Goal: Task Accomplishment & Management: Manage account settings

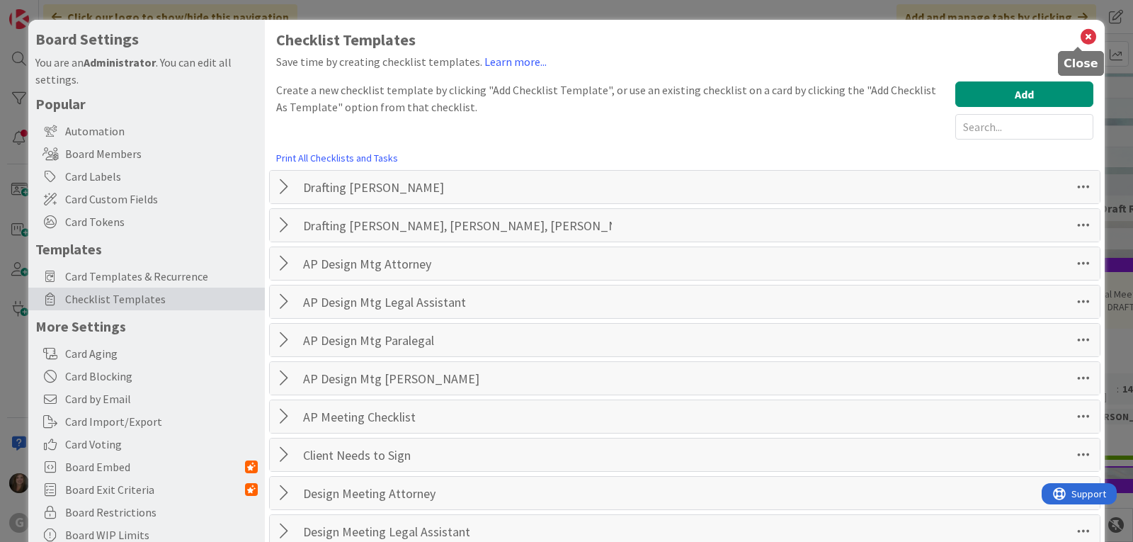
click at [1084, 38] on icon at bounding box center [1088, 37] width 18 height 20
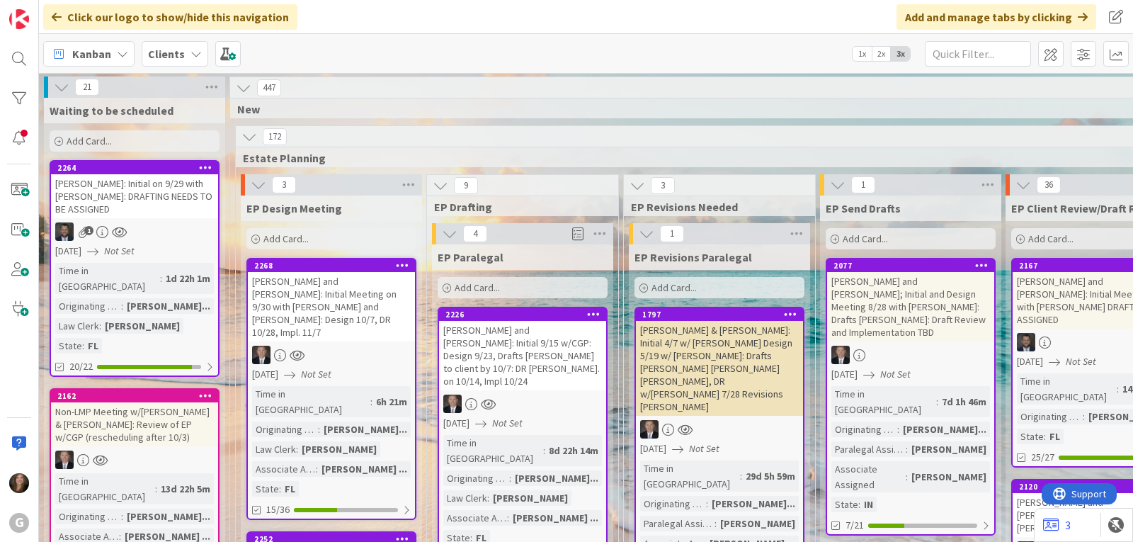
click at [96, 47] on span "Kanban" at bounding box center [91, 53] width 39 height 17
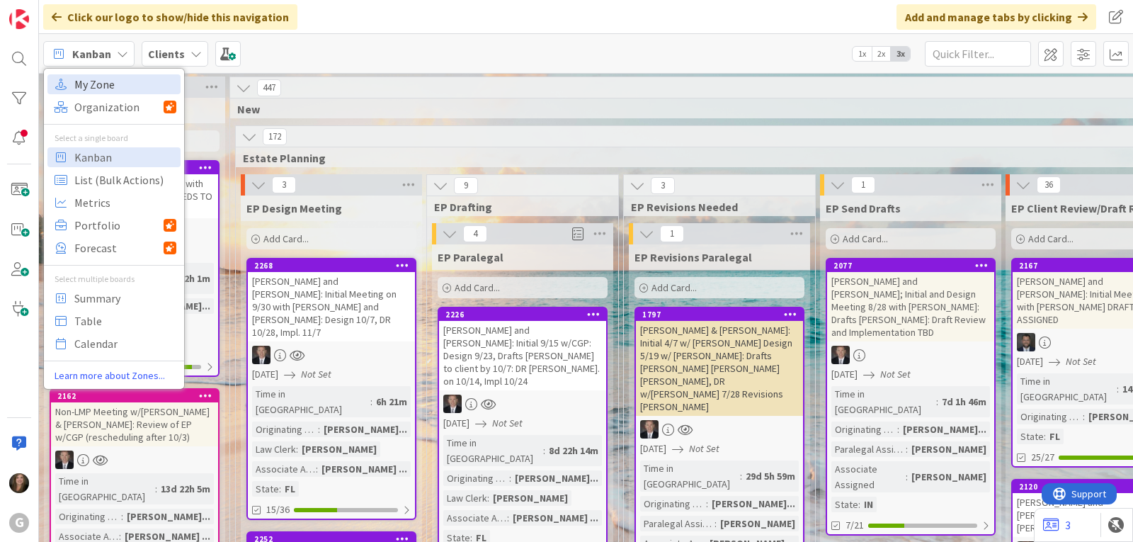
click at [99, 83] on span "My Zone" at bounding box center [125, 84] width 102 height 21
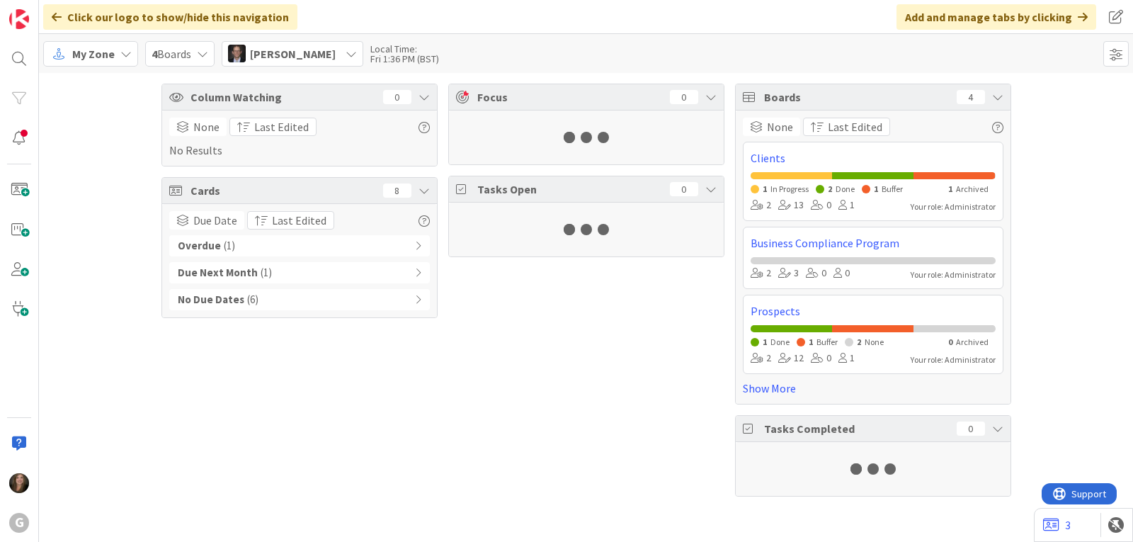
click at [345, 52] on icon at bounding box center [350, 53] width 11 height 11
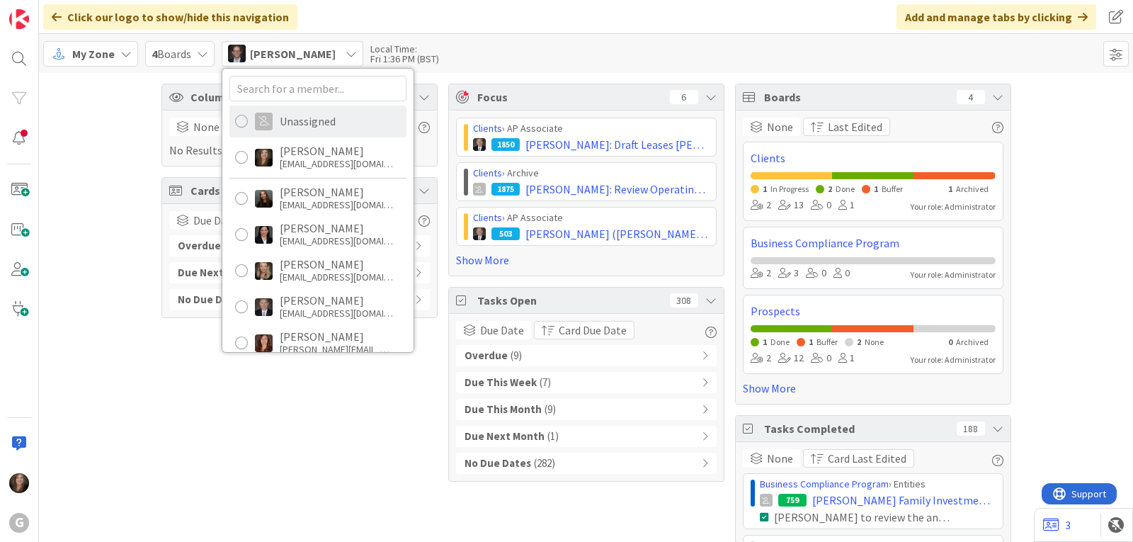
click at [327, 120] on div "Unassigned" at bounding box center [308, 121] width 56 height 13
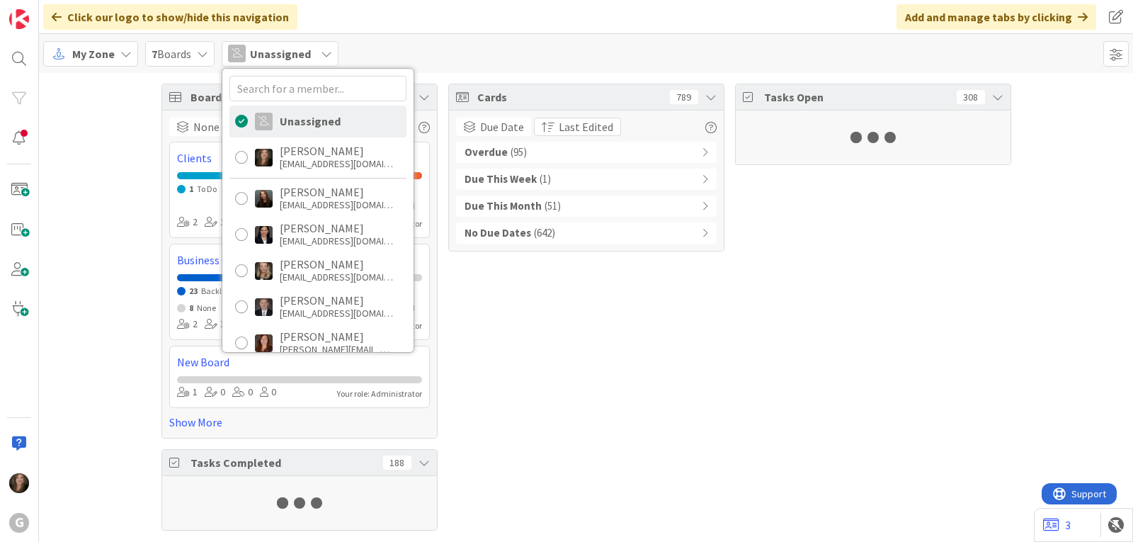
click at [556, 151] on div "Overdue ( 95 )" at bounding box center [586, 152] width 261 height 21
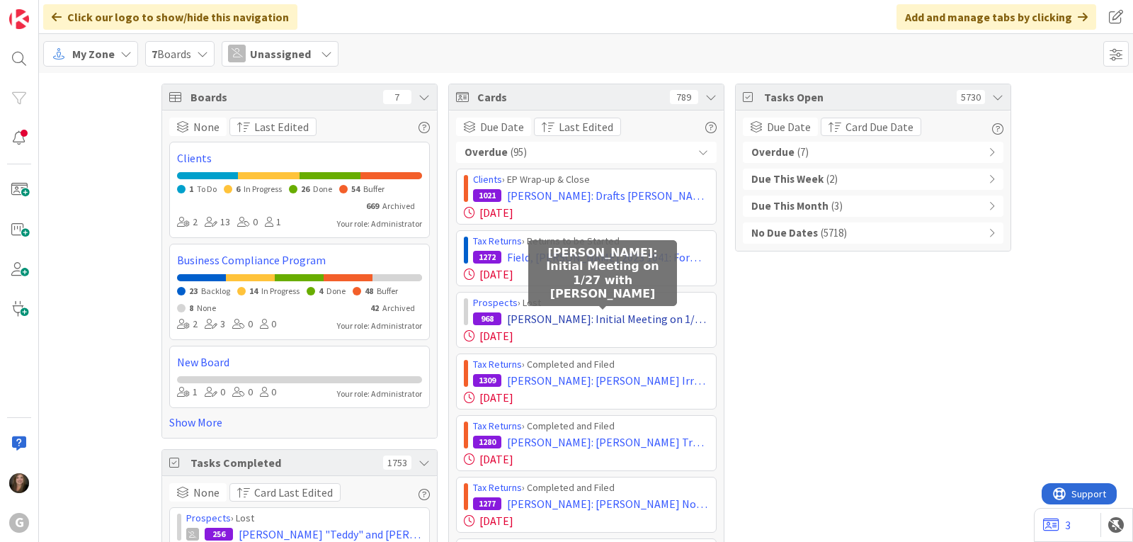
click at [602, 324] on span "[PERSON_NAME]: Initial Meeting on 1/27 with [PERSON_NAME]" at bounding box center [608, 318] width 202 height 17
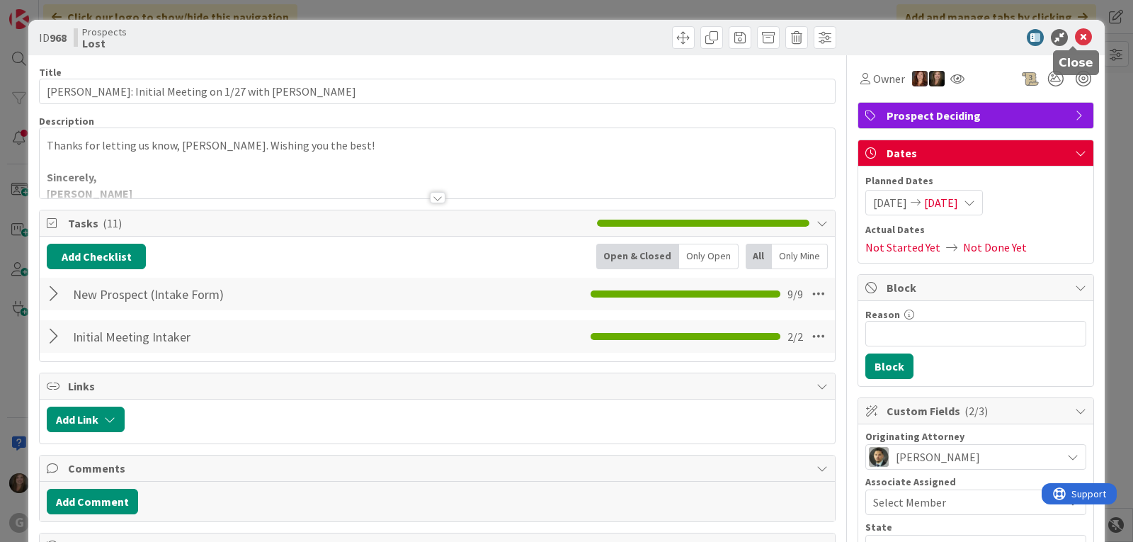
click at [1076, 35] on icon at bounding box center [1083, 37] width 17 height 17
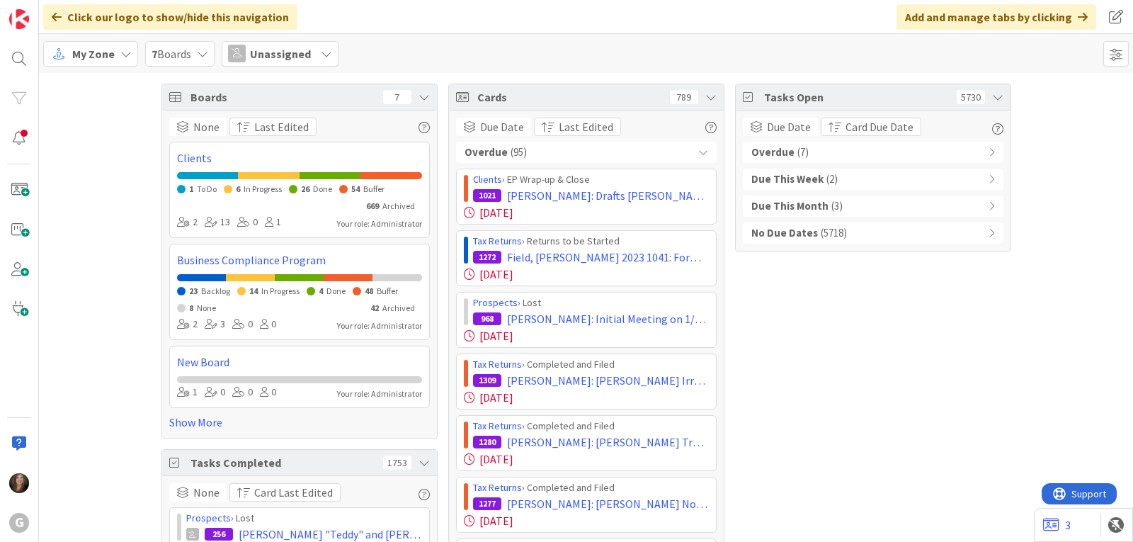
click at [263, 58] on span "Unassigned" at bounding box center [280, 53] width 61 height 17
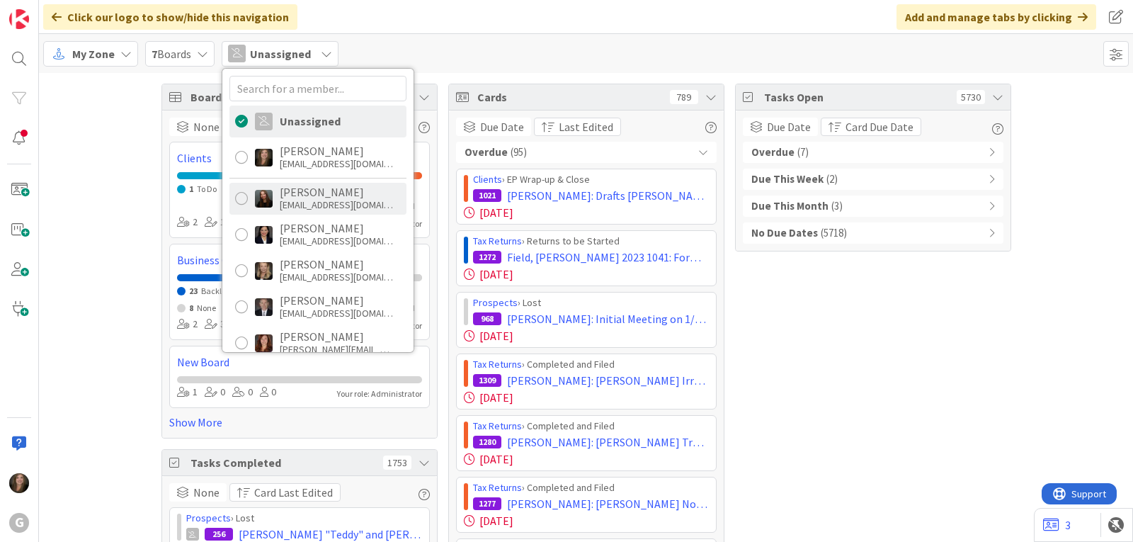
click at [268, 202] on img at bounding box center [264, 199] width 18 height 18
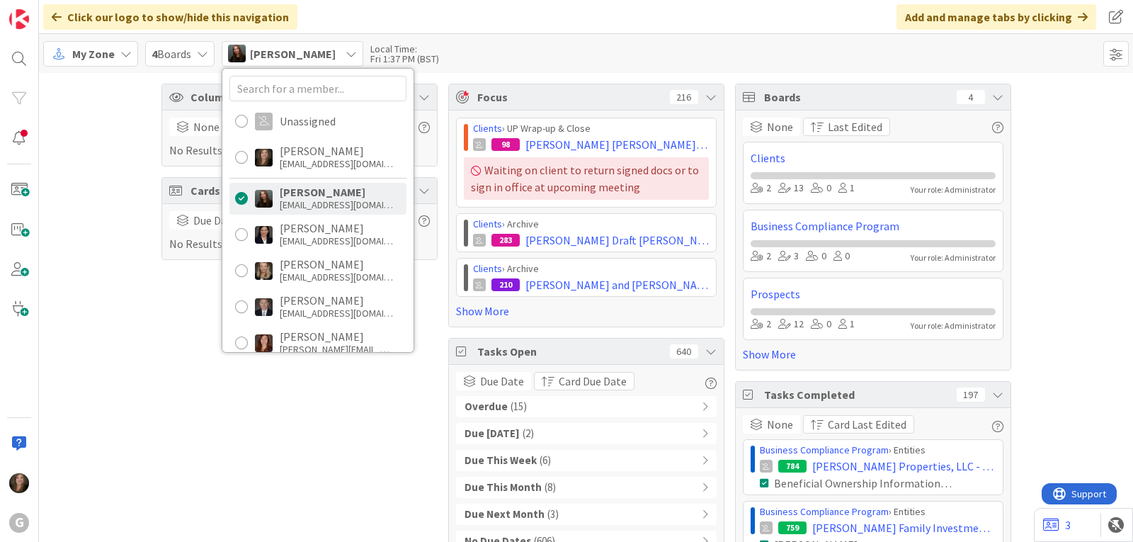
click at [565, 401] on div "Overdue ( 15 )" at bounding box center [586, 406] width 261 height 21
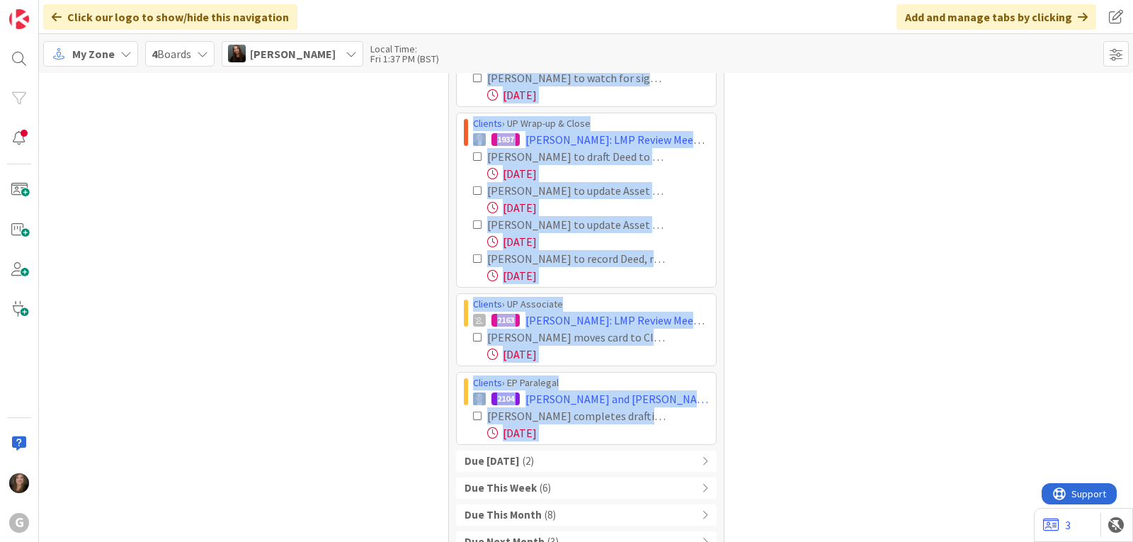
scroll to position [1035, 0]
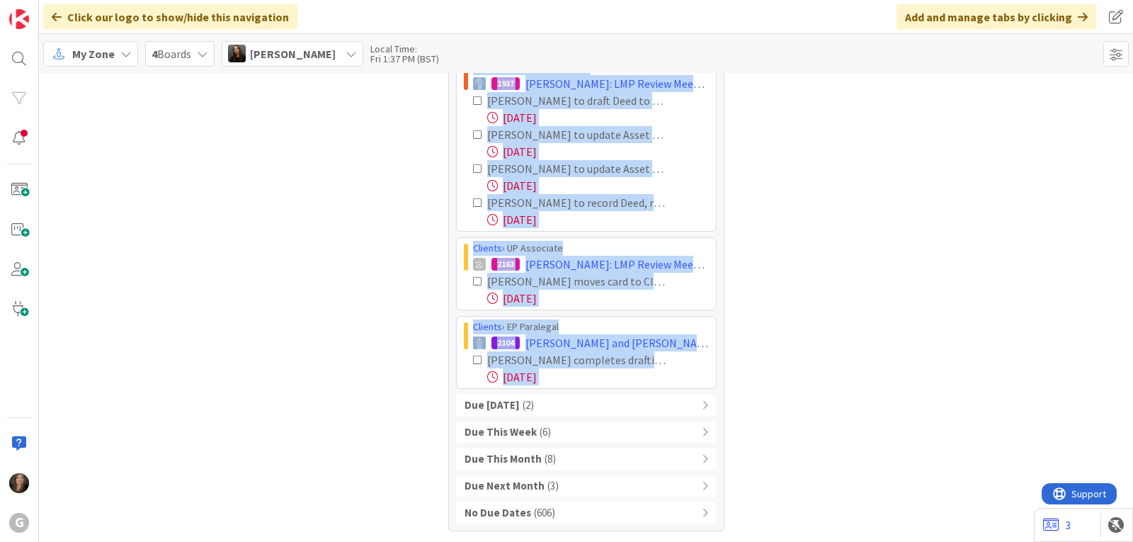
drag, startPoint x: 459, startPoint y: 150, endPoint x: 683, endPoint y: 394, distance: 331.2
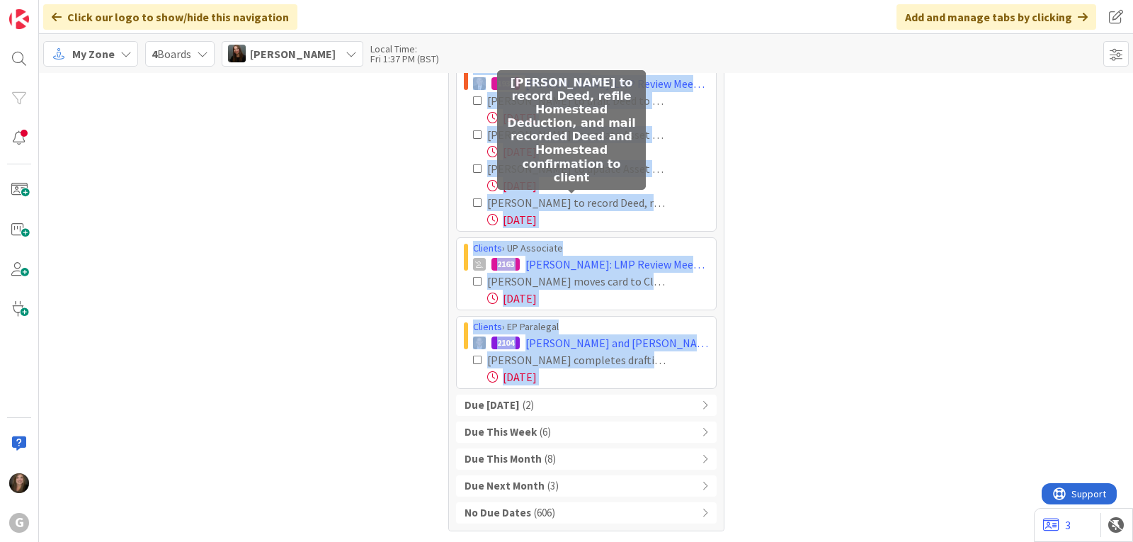
copy div "Loremip › DO Sitametco / Adipisc 241 Elitsed, Doeiu tem Incid; Utlab Etdolorem;…"
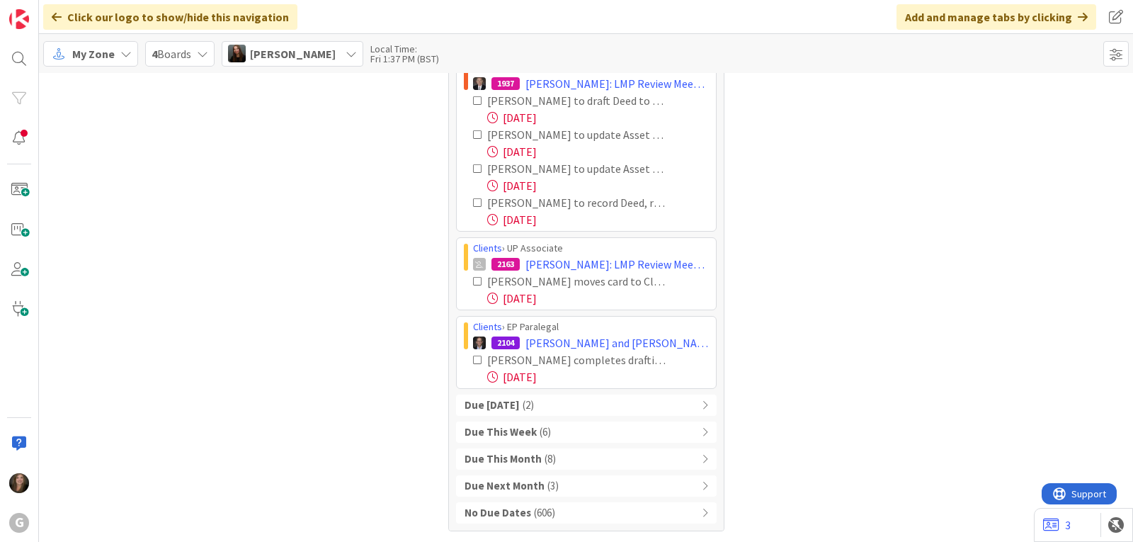
click at [261, 54] on span "[PERSON_NAME]" at bounding box center [293, 53] width 86 height 17
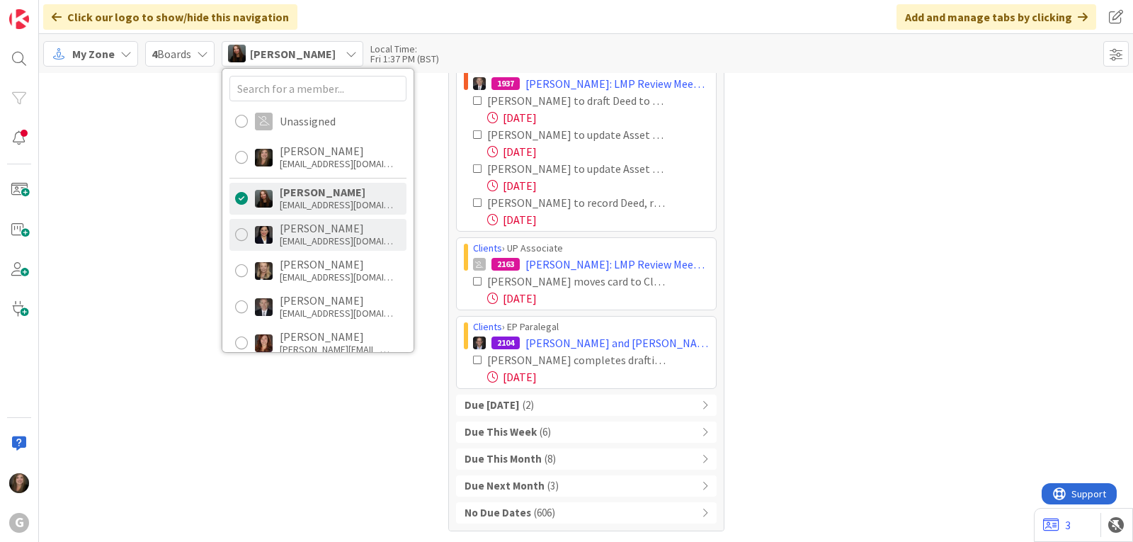
click at [278, 239] on div "[PERSON_NAME] [EMAIL_ADDRESS][DOMAIN_NAME]" at bounding box center [317, 235] width 177 height 32
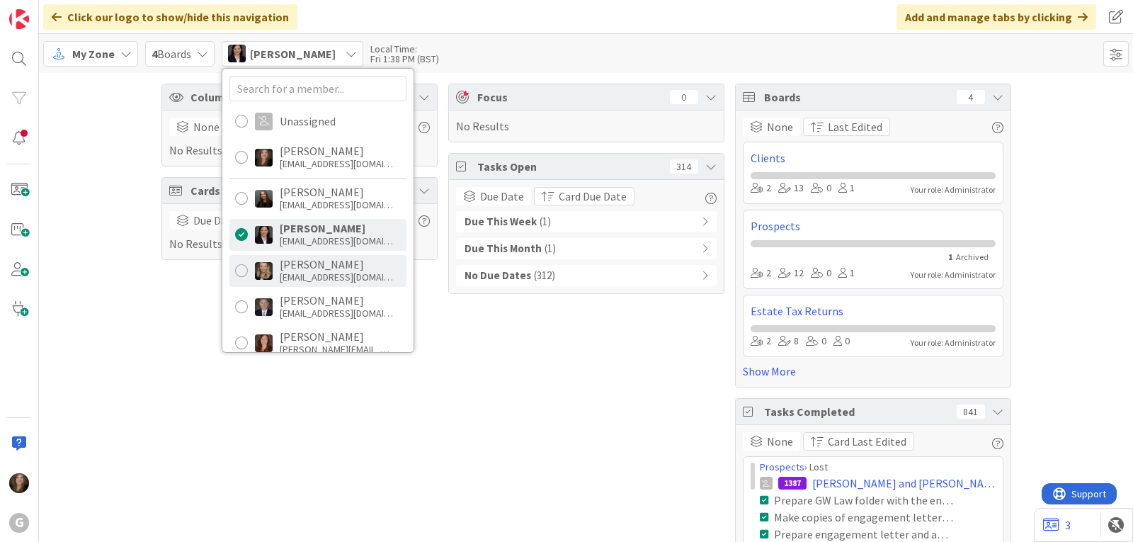
click at [287, 265] on div "[PERSON_NAME]" at bounding box center [336, 264] width 113 height 13
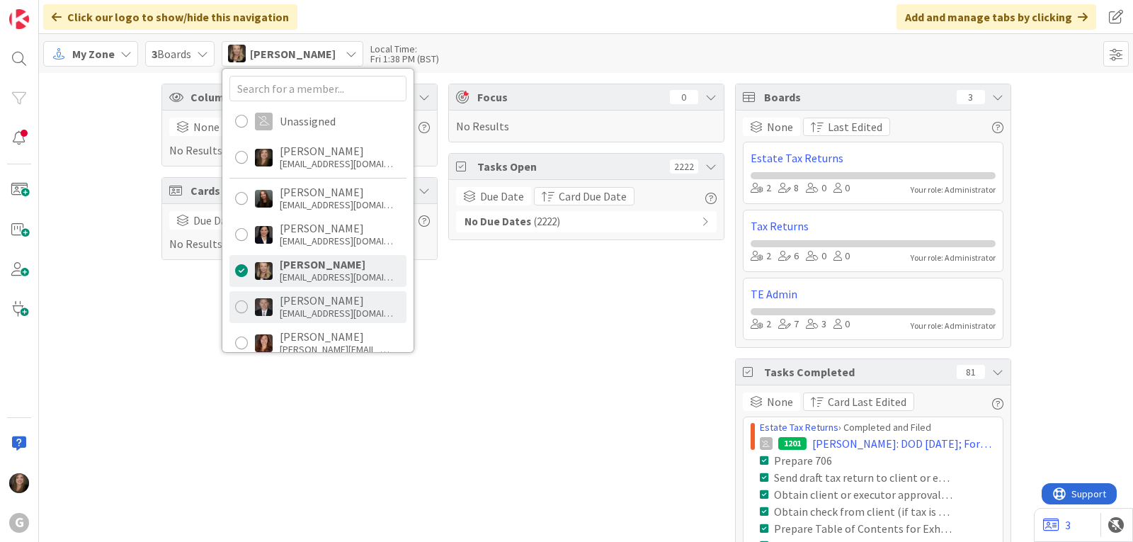
click at [288, 306] on div "[PERSON_NAME]" at bounding box center [336, 300] width 113 height 13
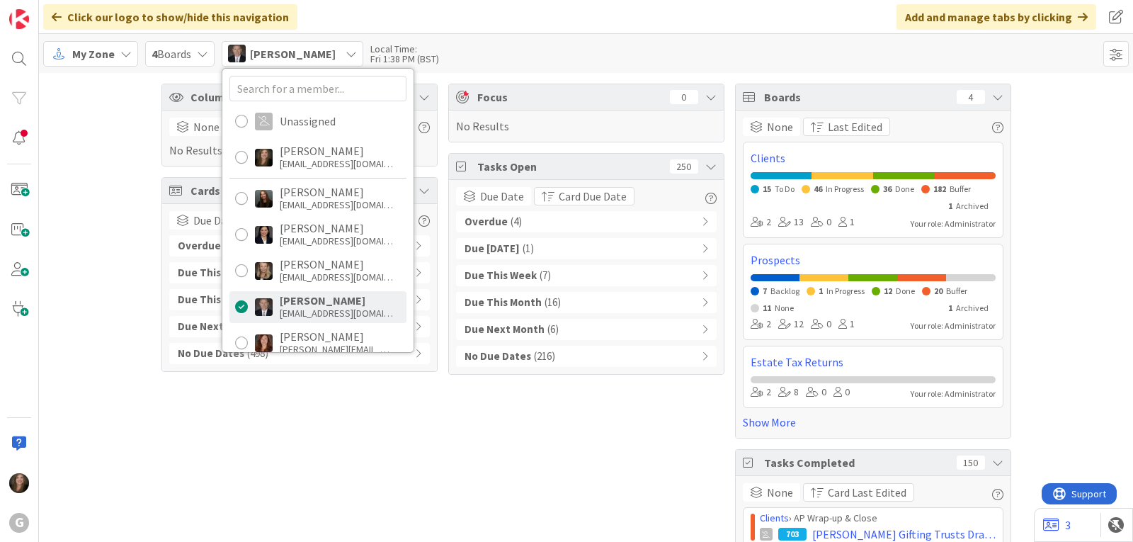
click at [540, 220] on div "Overdue ( 4 )" at bounding box center [586, 221] width 261 height 21
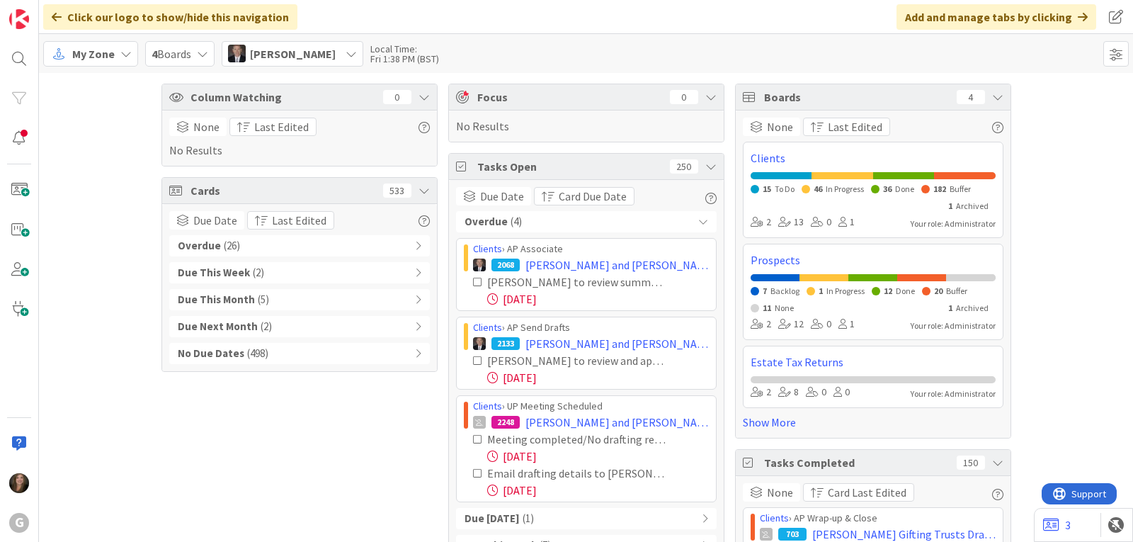
drag, startPoint x: 463, startPoint y: 246, endPoint x: 627, endPoint y: 498, distance: 300.8
click at [627, 498] on div "Clients › AP Associate 2068 [PERSON_NAME] and [PERSON_NAME]: AP Summaries [PERS…" at bounding box center [586, 370] width 261 height 264
copy div "Clients › AP Associate 2068 [PERSON_NAME] and [PERSON_NAME]: AP Summaries [PERS…"
click at [323, 54] on span "[PERSON_NAME]" at bounding box center [293, 53] width 86 height 17
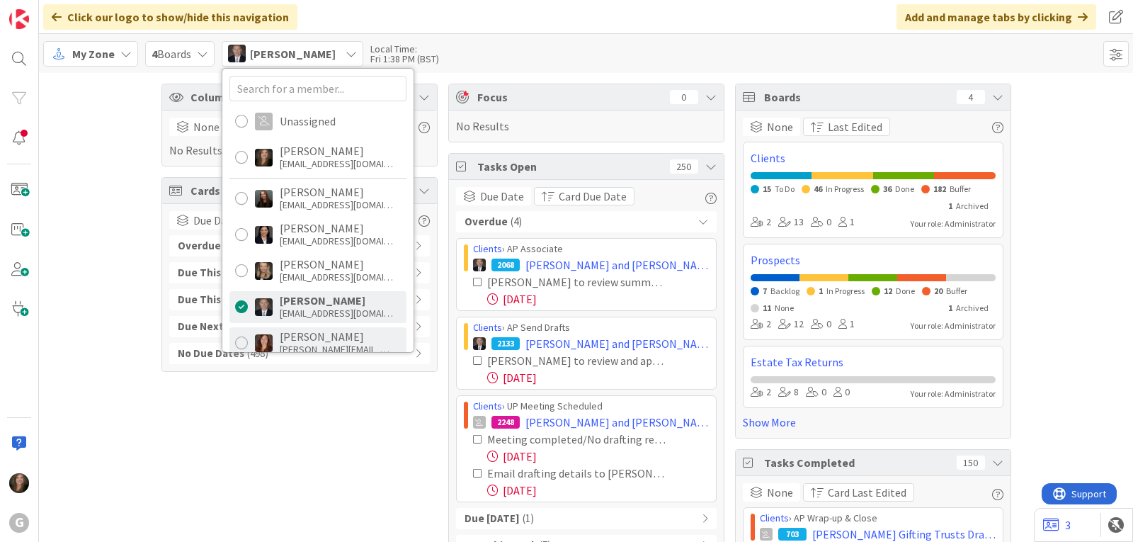
click at [282, 345] on div "[PERSON_NAME][EMAIL_ADDRESS][DOMAIN_NAME]" at bounding box center [336, 349] width 113 height 13
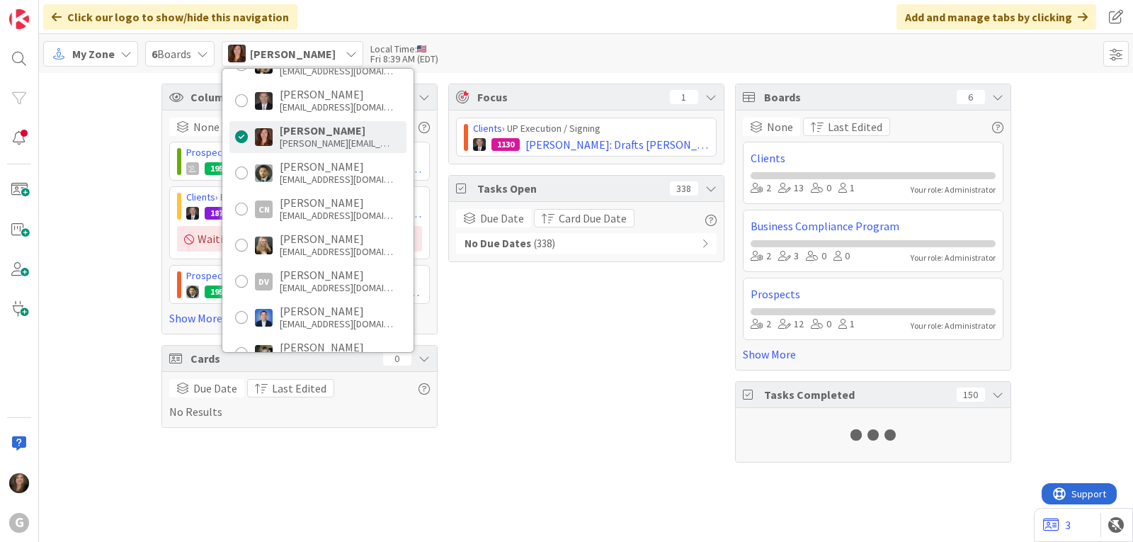
scroll to position [212, 0]
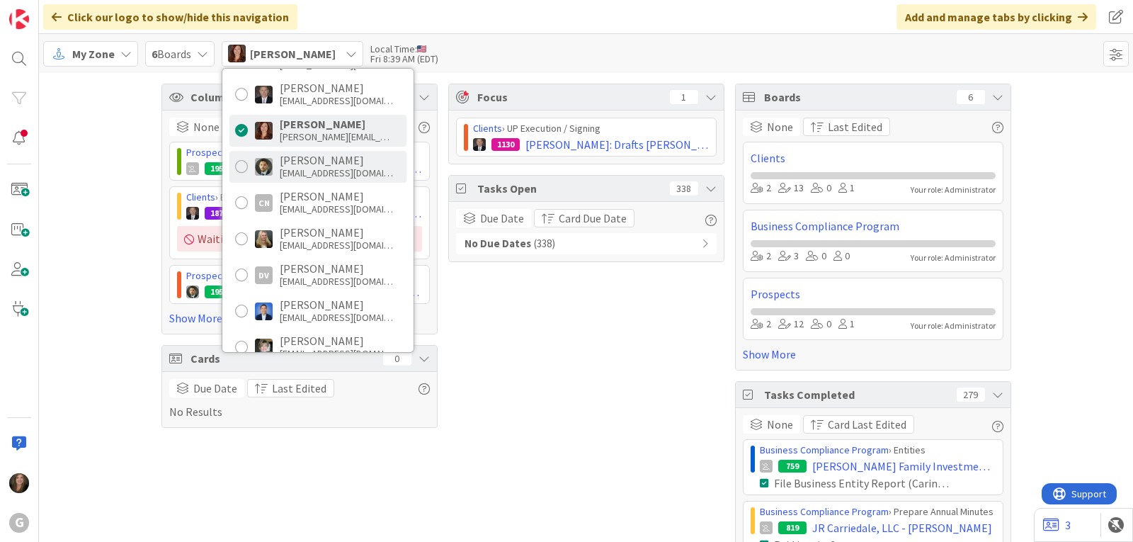
click at [284, 173] on div "[EMAIL_ADDRESS][DOMAIN_NAME]" at bounding box center [336, 172] width 113 height 13
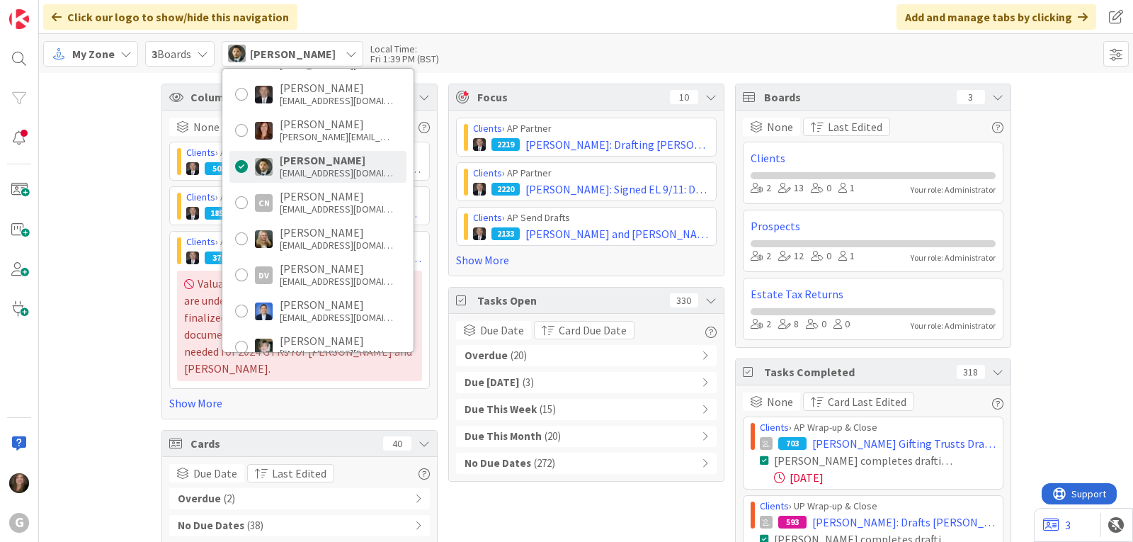
click at [552, 360] on div "Overdue ( 20 )" at bounding box center [586, 355] width 261 height 21
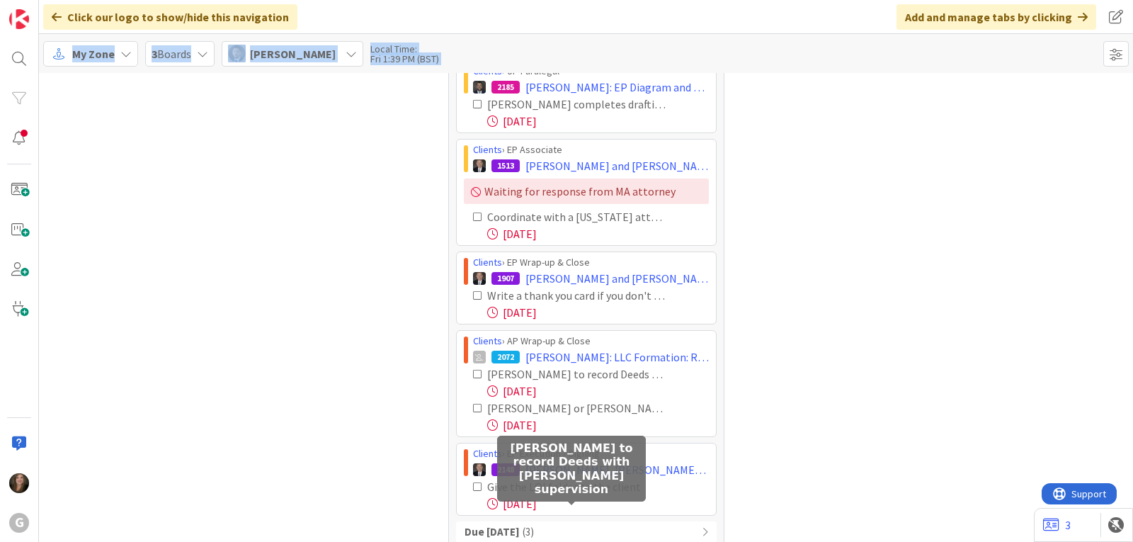
scroll to position [1288, 0]
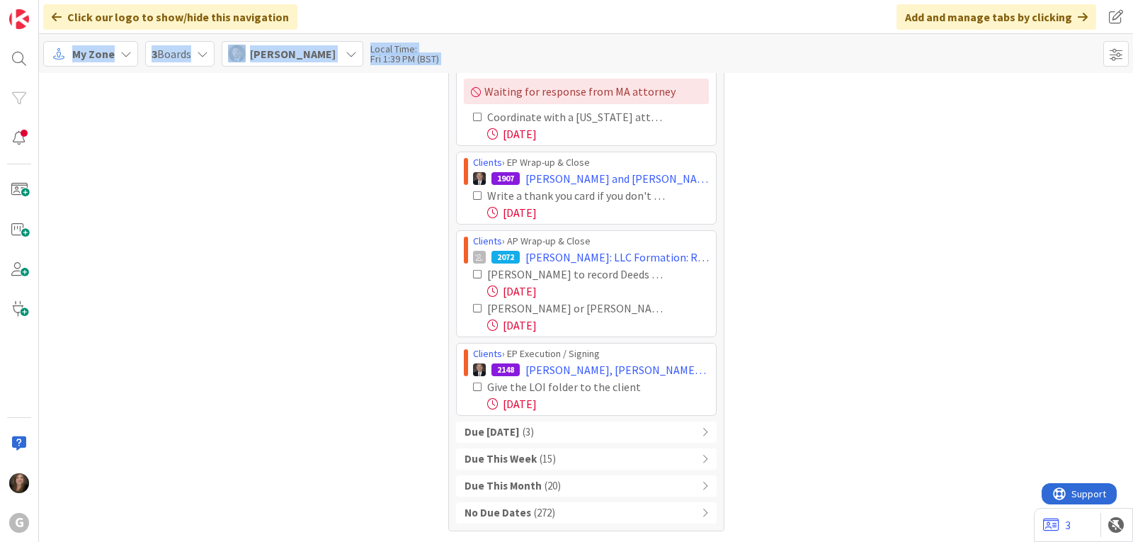
drag, startPoint x: 457, startPoint y: 97, endPoint x: 653, endPoint y: 414, distance: 372.5
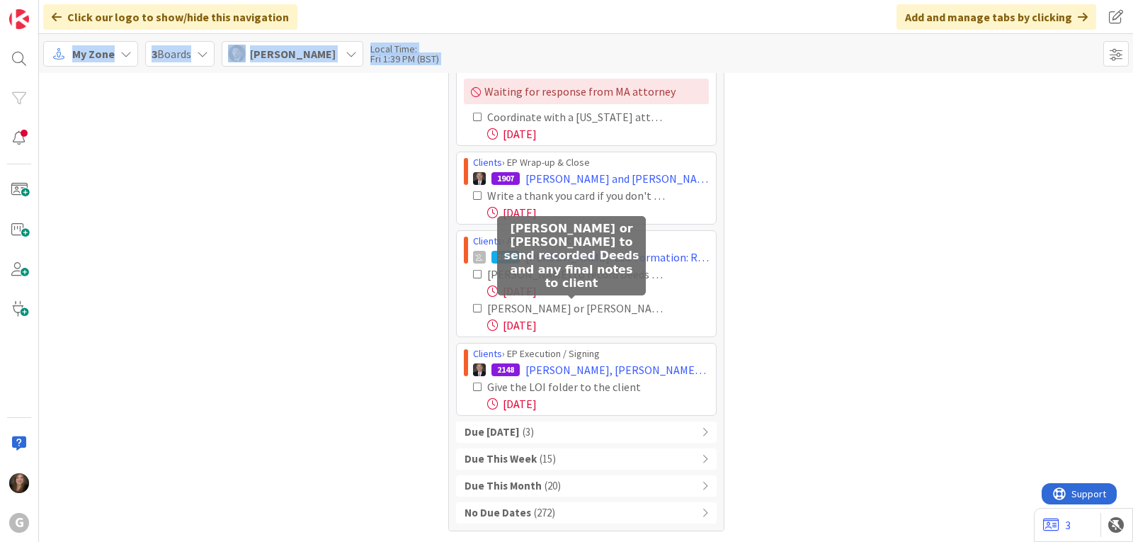
copy div "Loremip › DO Sitametco 9502 Adipis, Elits doe Tempo: Incidid 1/08 u/LAB: Etdolo…"
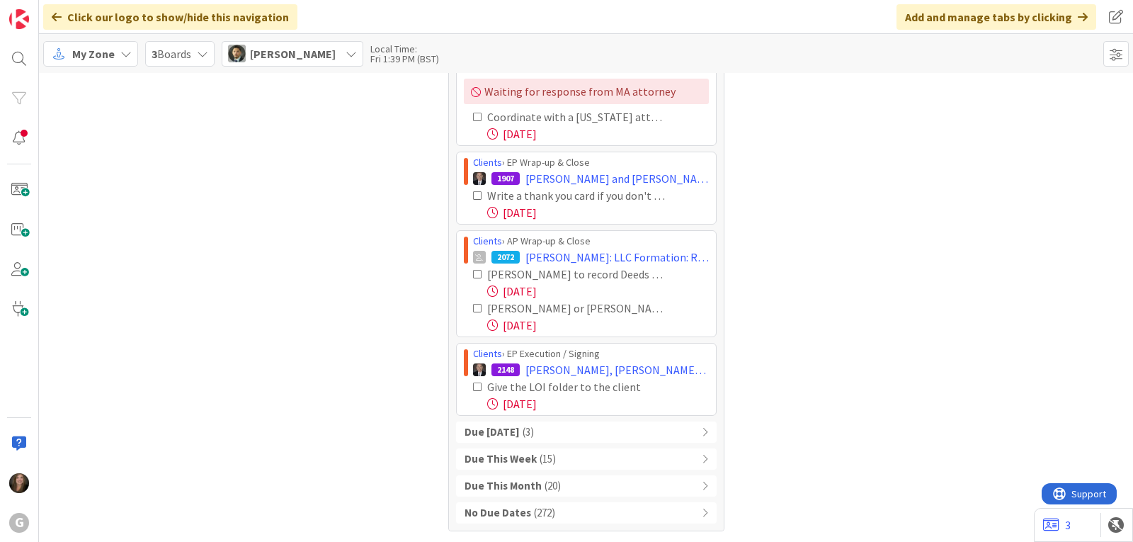
click at [330, 51] on span "[PERSON_NAME]" at bounding box center [293, 53] width 86 height 17
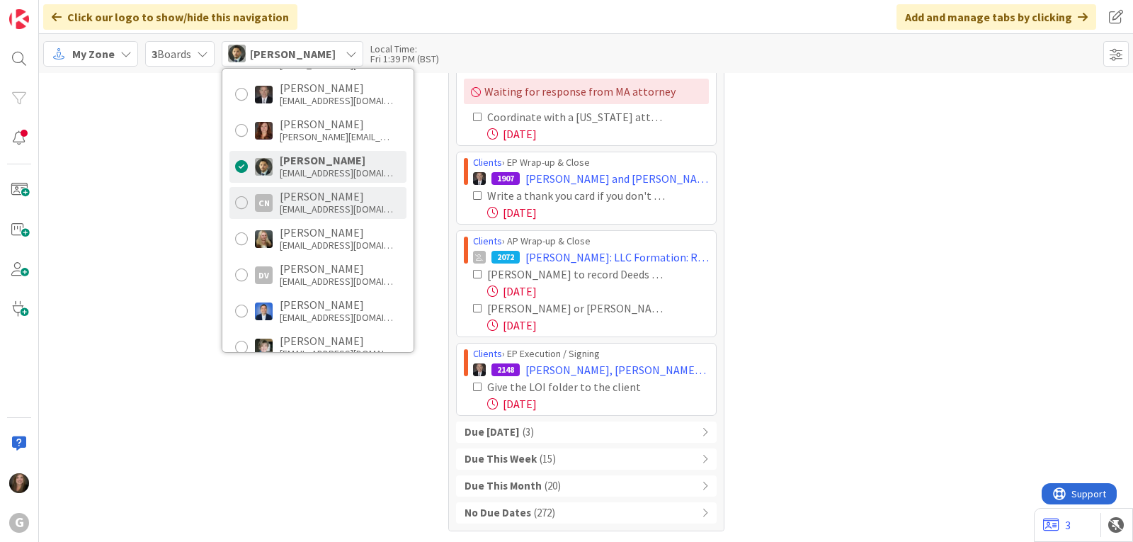
click at [299, 207] on div "[EMAIL_ADDRESS][DOMAIN_NAME]" at bounding box center [336, 208] width 113 height 13
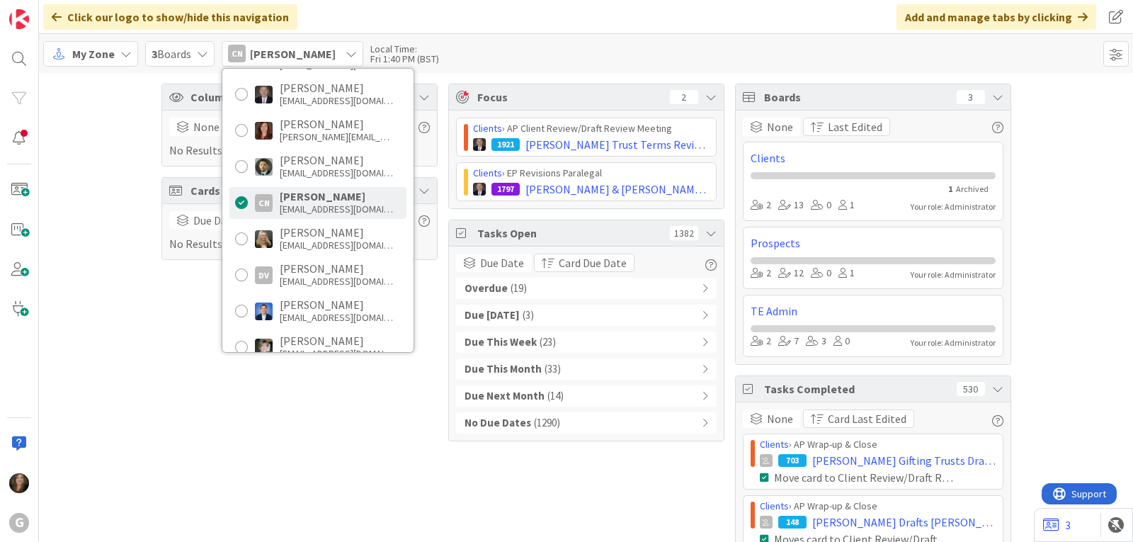
click at [511, 285] on span "( 19 )" at bounding box center [518, 288] width 16 height 16
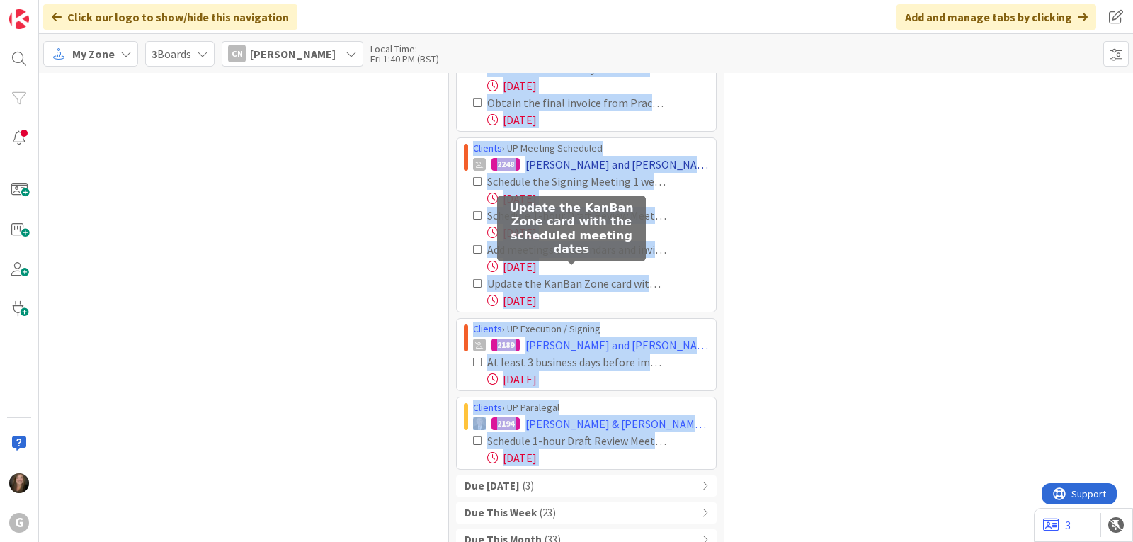
scroll to position [913, 0]
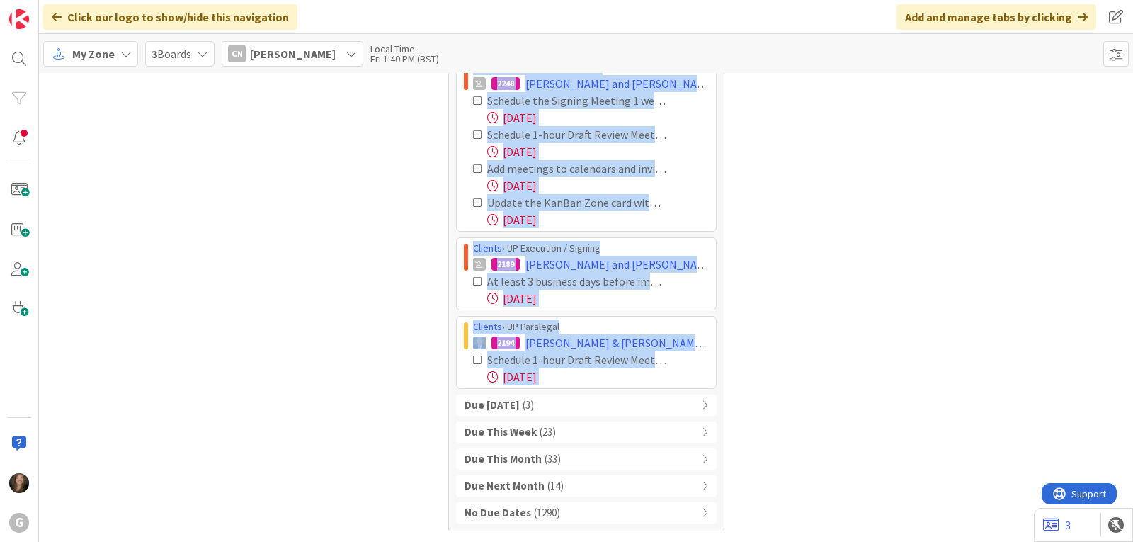
drag, startPoint x: 459, startPoint y: 173, endPoint x: 684, endPoint y: 392, distance: 313.9
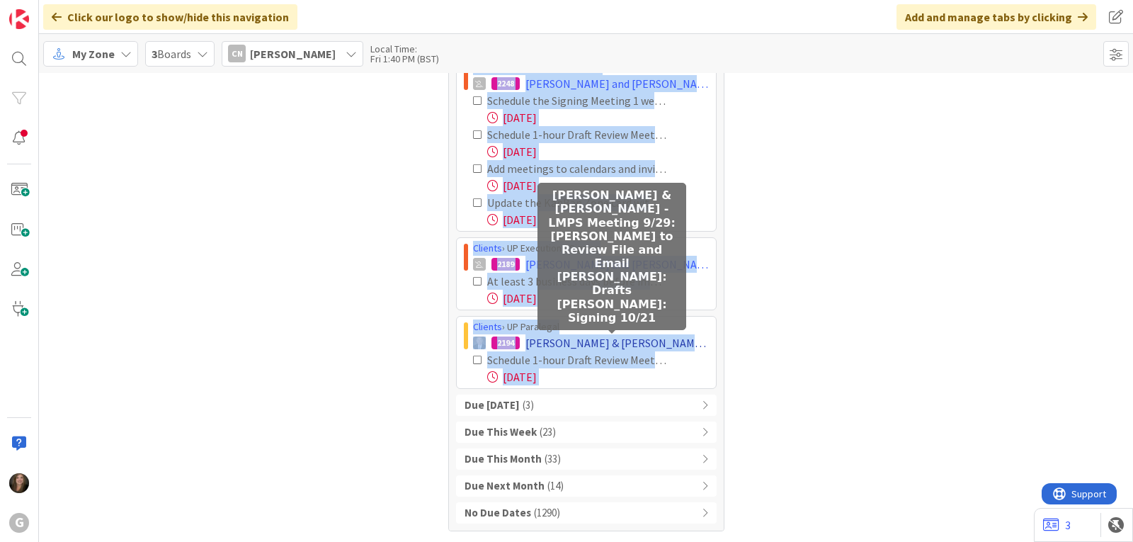
copy div "Loremip › DO Sitametco / Adipisc 5829 Elitsedd, Eiusmod tem Incid: UTLA Etdolo …"
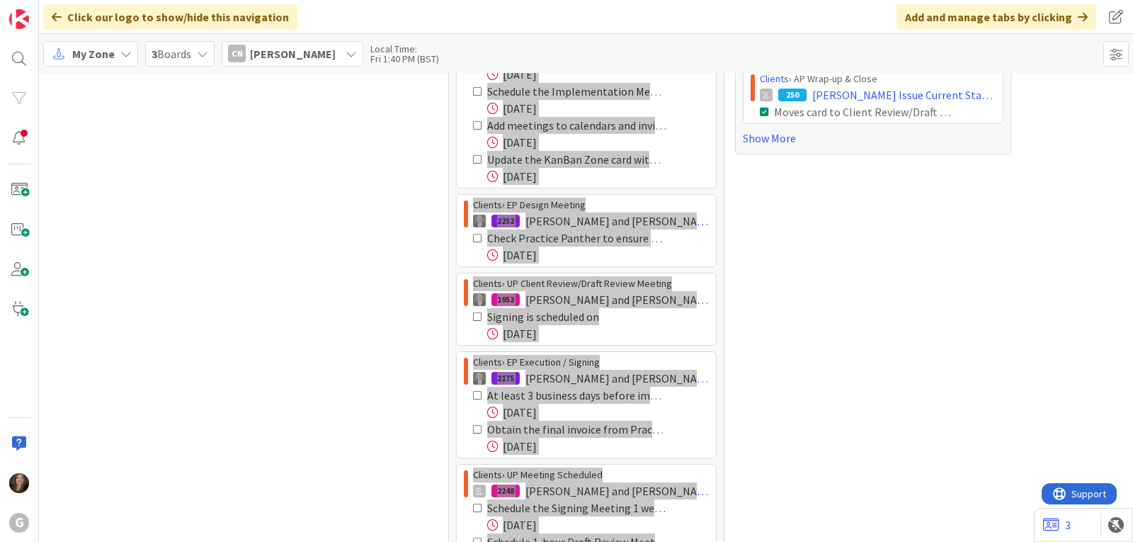
scroll to position [417, 0]
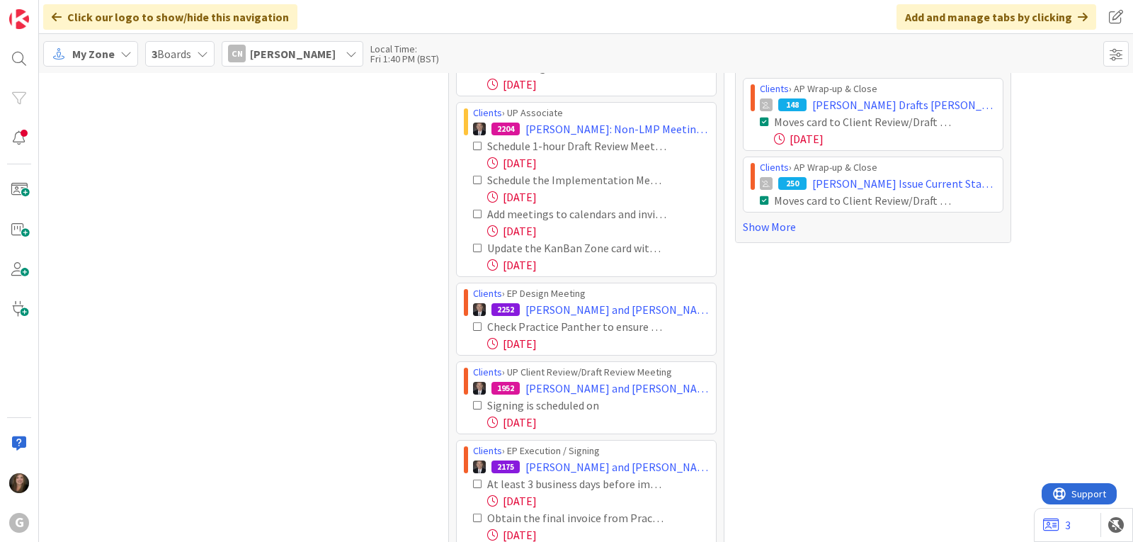
click at [357, 53] on icon at bounding box center [350, 53] width 11 height 11
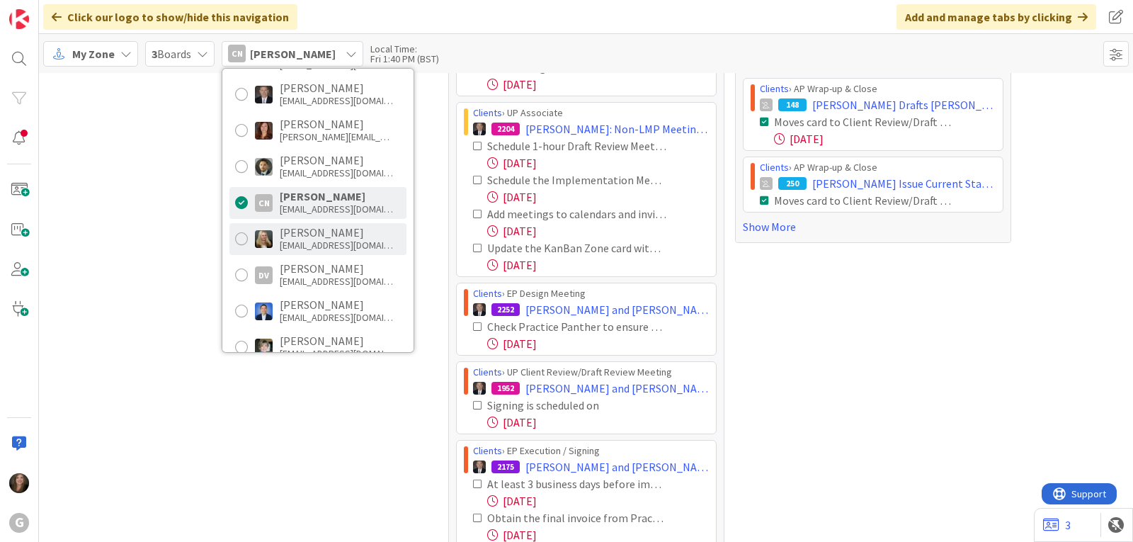
click at [302, 239] on div "[EMAIL_ADDRESS][DOMAIN_NAME]" at bounding box center [336, 245] width 113 height 13
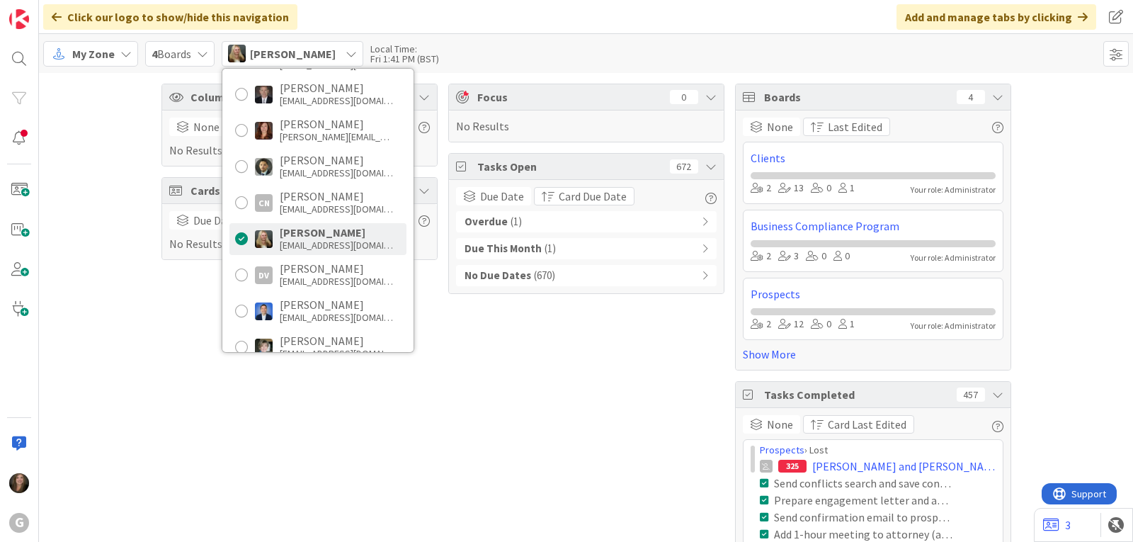
click at [517, 221] on div "Overdue ( 1 )" at bounding box center [586, 221] width 261 height 21
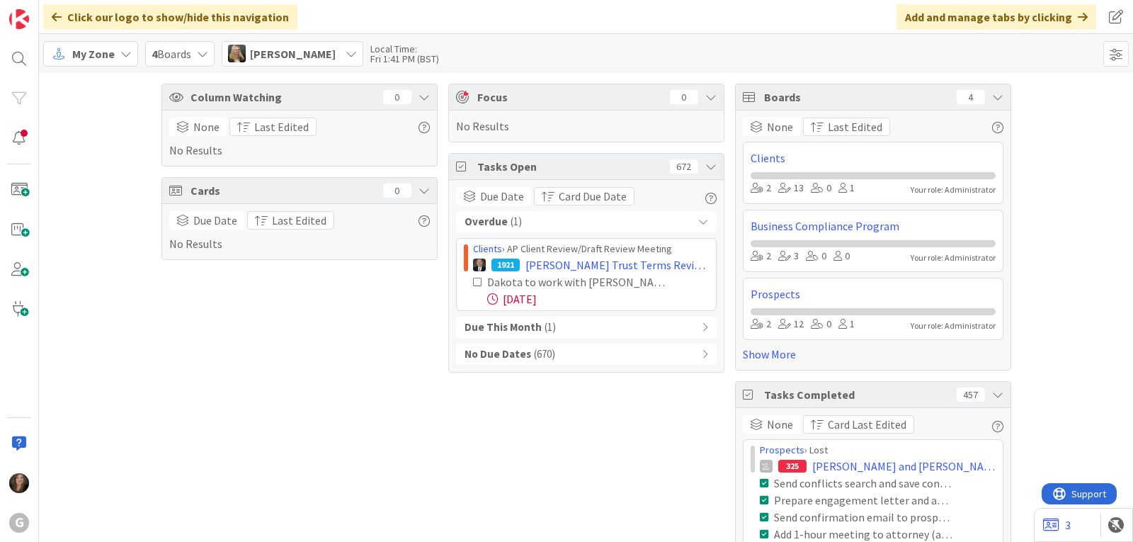
drag, startPoint x: 464, startPoint y: 247, endPoint x: 639, endPoint y: 308, distance: 185.2
click at [639, 308] on div "Clients › AP Client Review/Draft Review Meeting 1921 [PERSON_NAME] Trust Terms …" at bounding box center [586, 274] width 261 height 73
copy div "Clients › AP Client Review/Draft Review Meeting 1921 [PERSON_NAME] Trust Terms …"
click at [324, 55] on div "[PERSON_NAME]" at bounding box center [293, 53] width 142 height 25
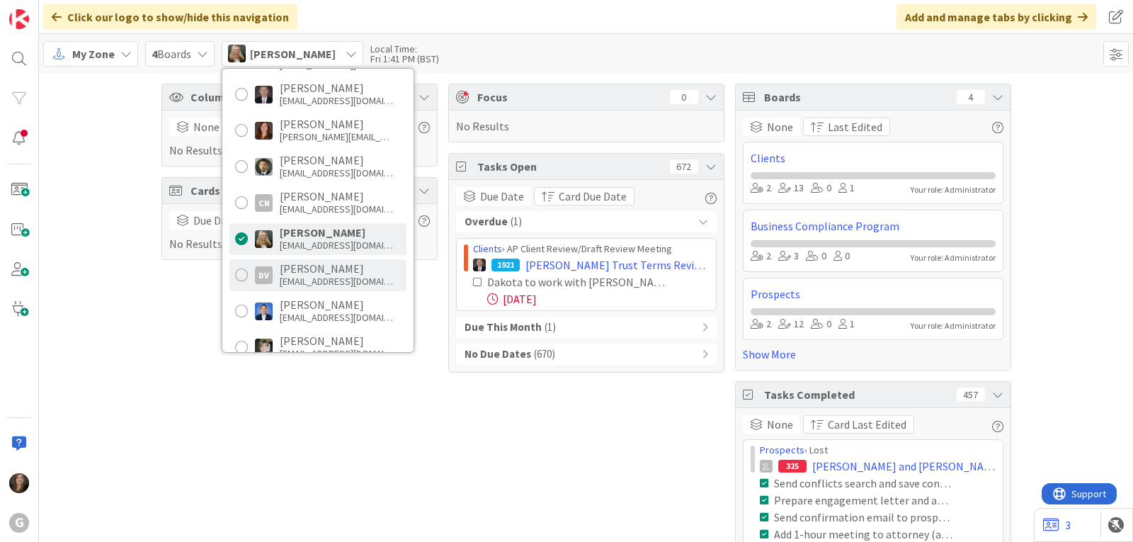
click at [309, 271] on div "[PERSON_NAME]" at bounding box center [336, 268] width 113 height 13
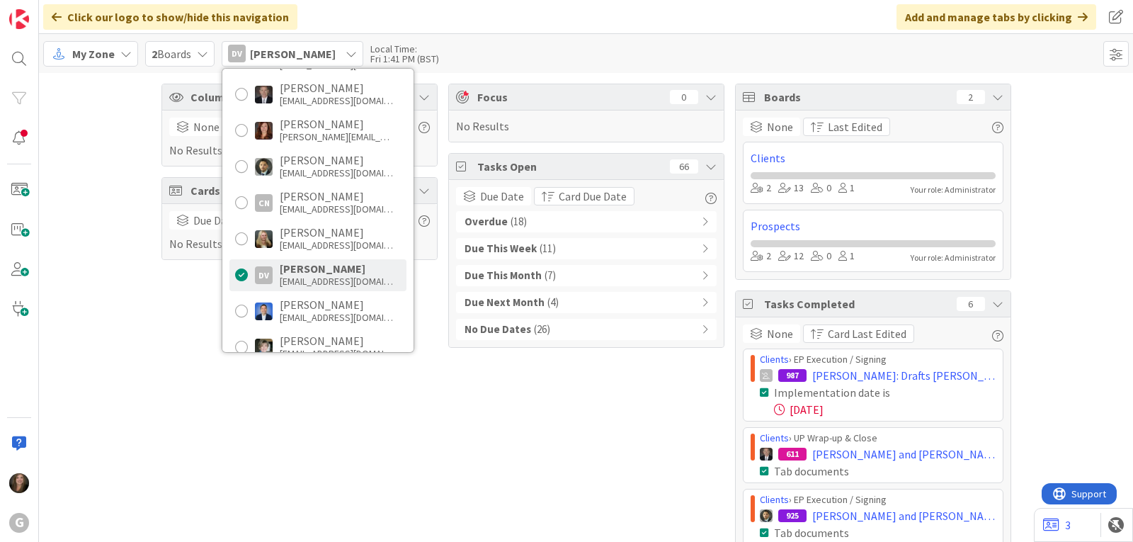
click at [517, 218] on span "( 18 )" at bounding box center [518, 222] width 16 height 16
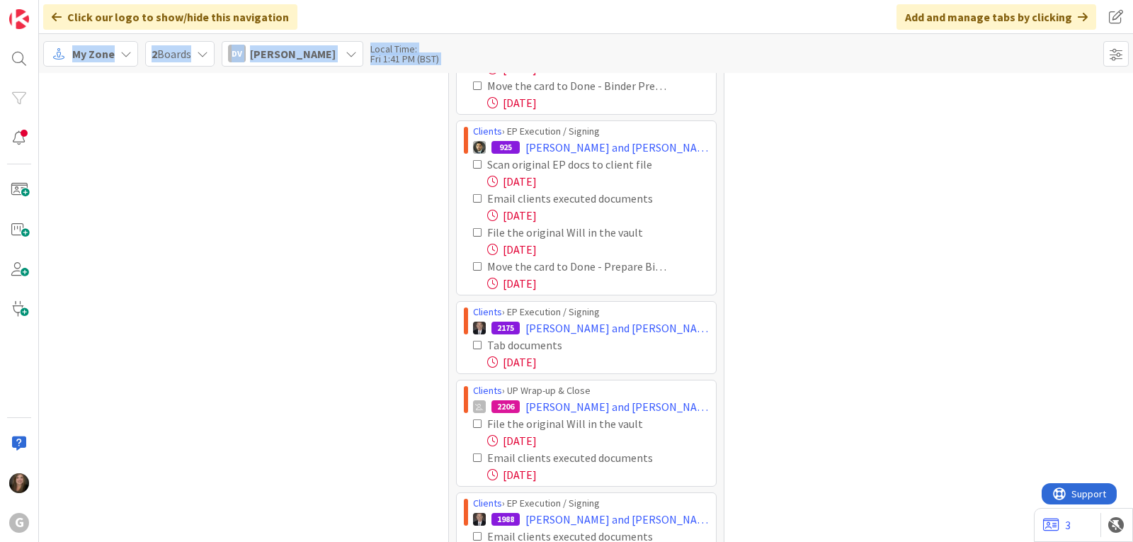
scroll to position [741, 0]
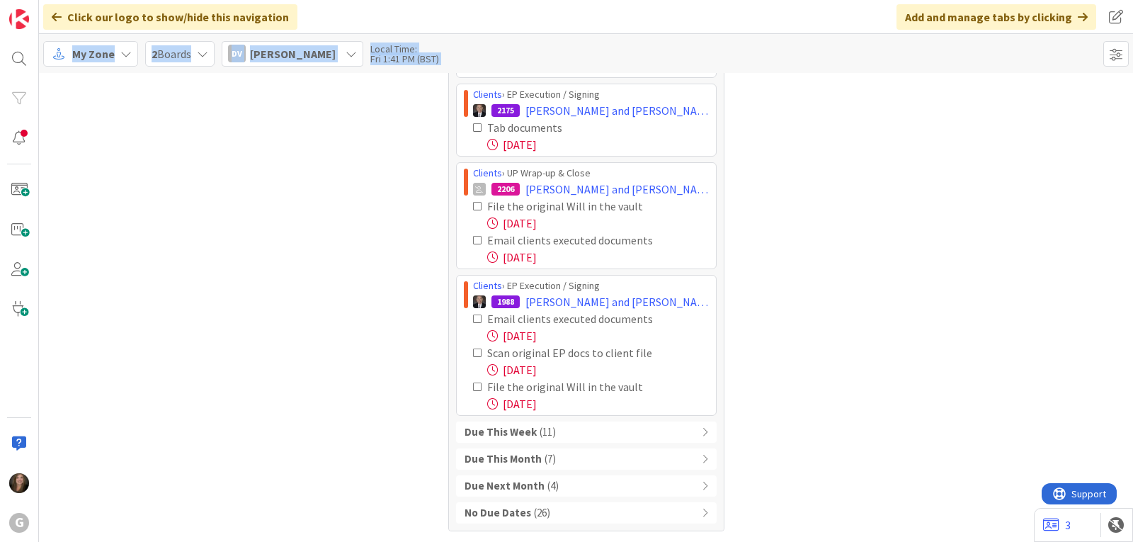
drag, startPoint x: 460, startPoint y: 248, endPoint x: 683, endPoint y: 417, distance: 279.5
copy div "Loremip › DO Sita-co & Adipi 830 Elits, Doeiusmo tem Incid: Utlabor Etdolorem A…"
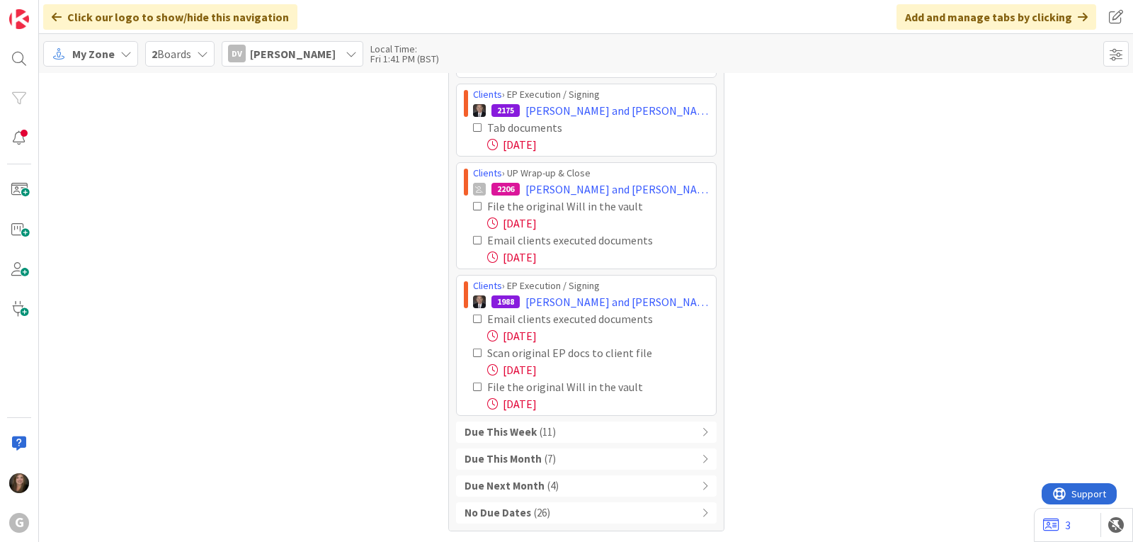
click at [311, 52] on span "[PERSON_NAME]" at bounding box center [293, 53] width 86 height 17
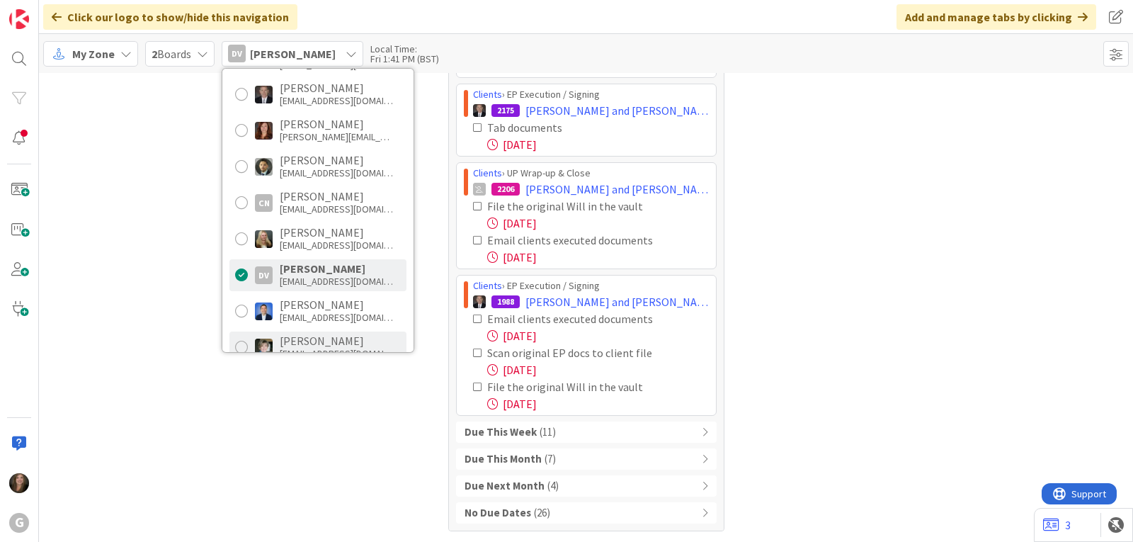
click at [275, 338] on div "[PERSON_NAME] [EMAIL_ADDRESS][DOMAIN_NAME]" at bounding box center [317, 347] width 177 height 32
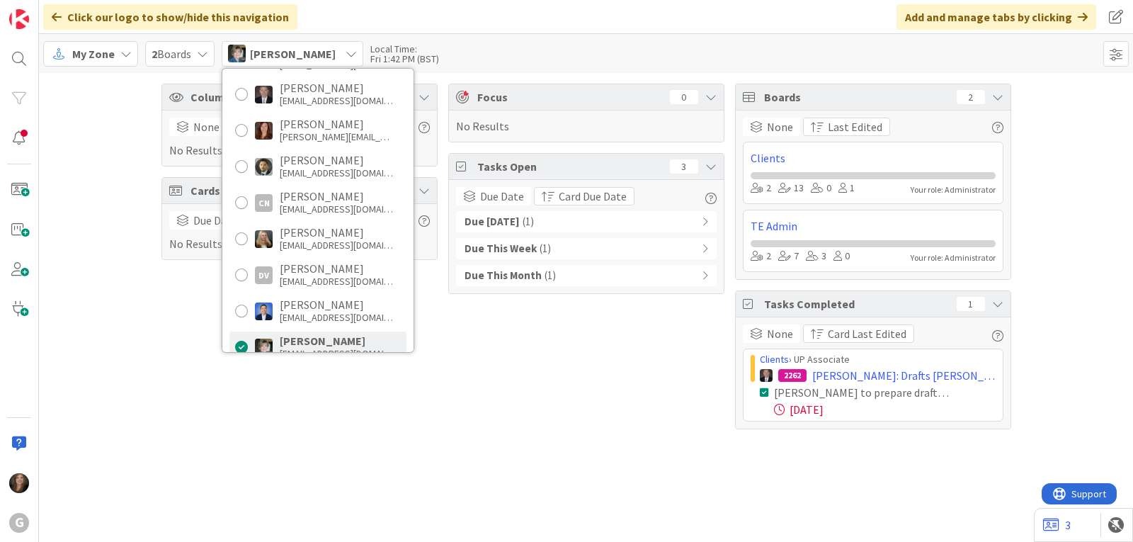
click at [588, 224] on div "Due [DATE] ( 1 )" at bounding box center [586, 221] width 261 height 21
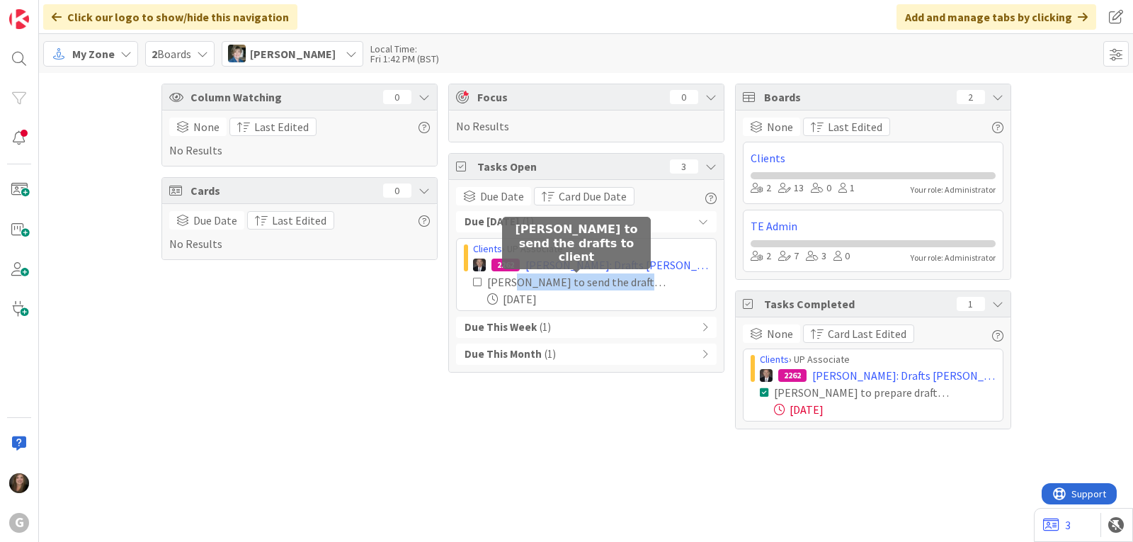
drag, startPoint x: 574, startPoint y: 301, endPoint x: 510, endPoint y: 286, distance: 66.1
click at [510, 286] on div "[PERSON_NAME] to send the drafts to client [DATE]" at bounding box center [591, 290] width 236 height 34
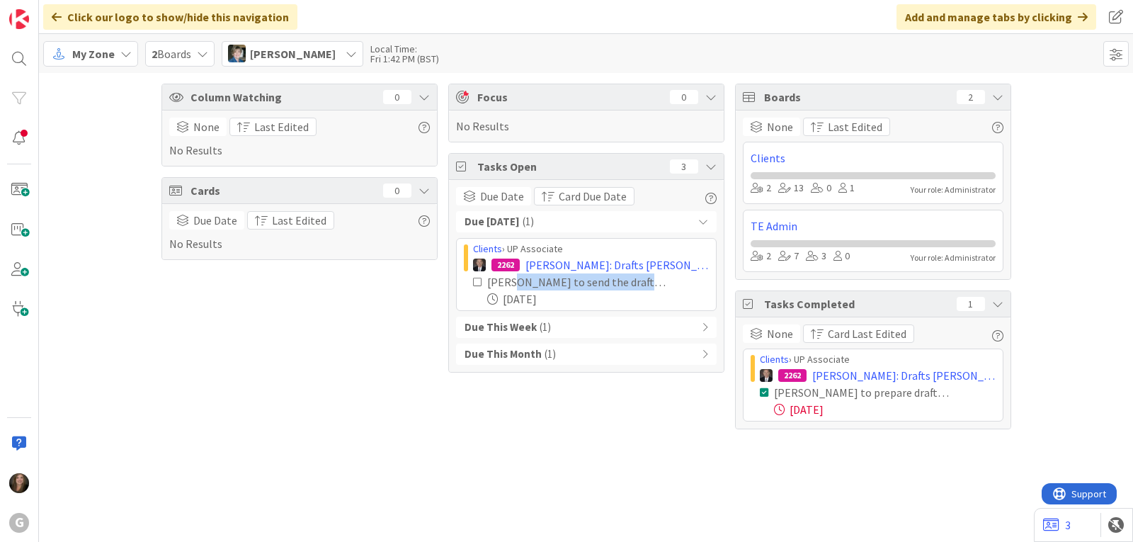
click at [580, 222] on div "Due [DATE] ( 1 )" at bounding box center [586, 221] width 261 height 21
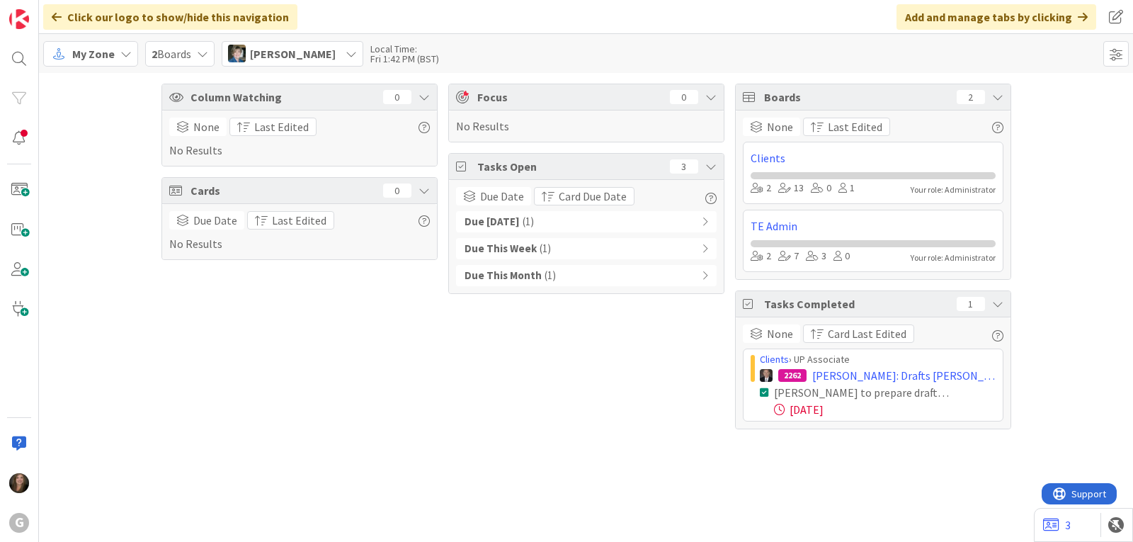
click at [319, 52] on span "[PERSON_NAME]" at bounding box center [293, 53] width 86 height 17
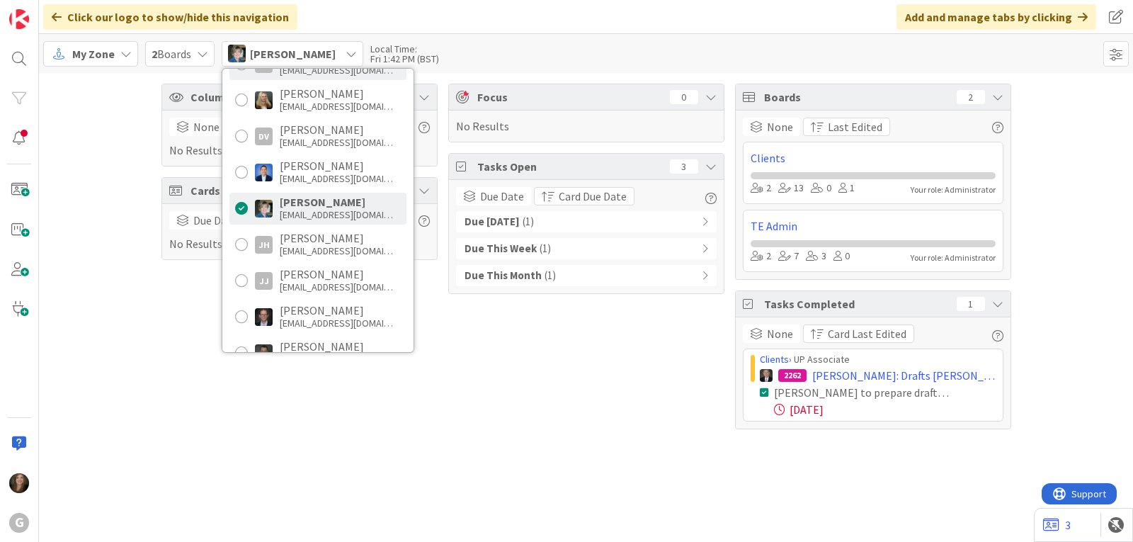
scroll to position [354, 0]
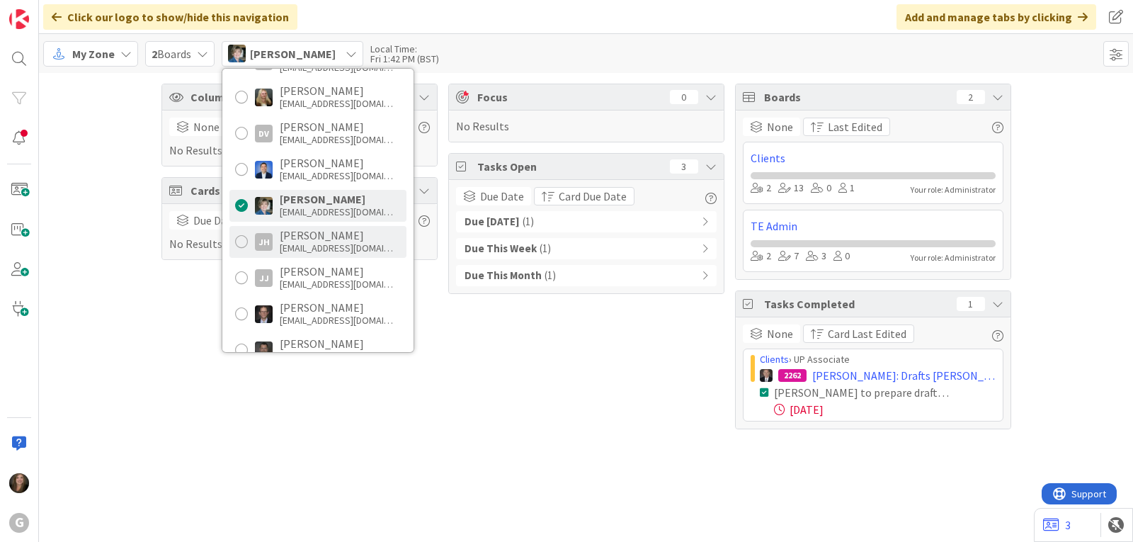
click at [290, 253] on div "[EMAIL_ADDRESS][DOMAIN_NAME]" at bounding box center [336, 247] width 113 height 13
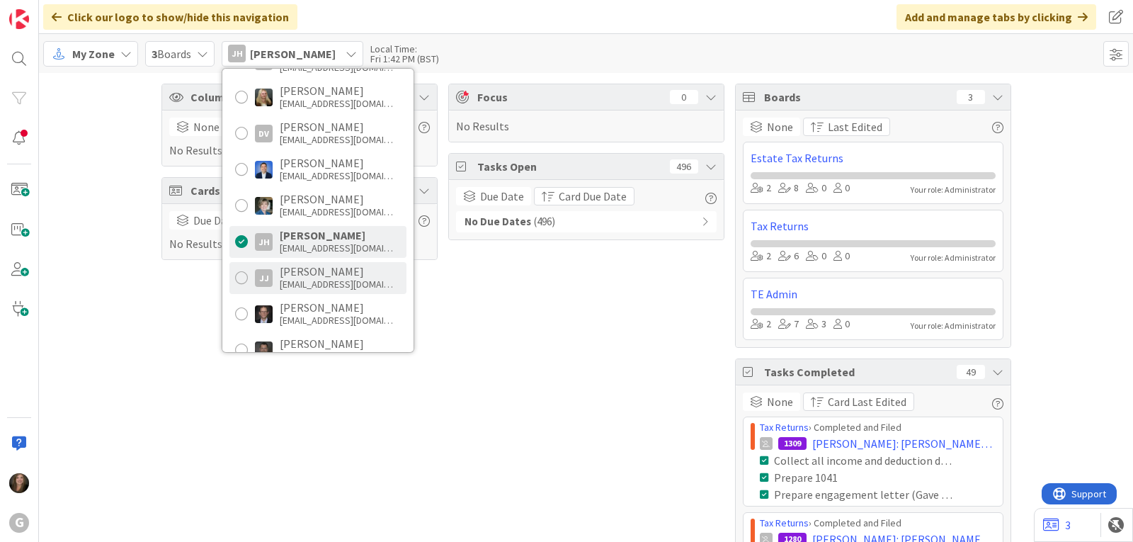
click at [288, 275] on div "[PERSON_NAME]" at bounding box center [336, 271] width 113 height 13
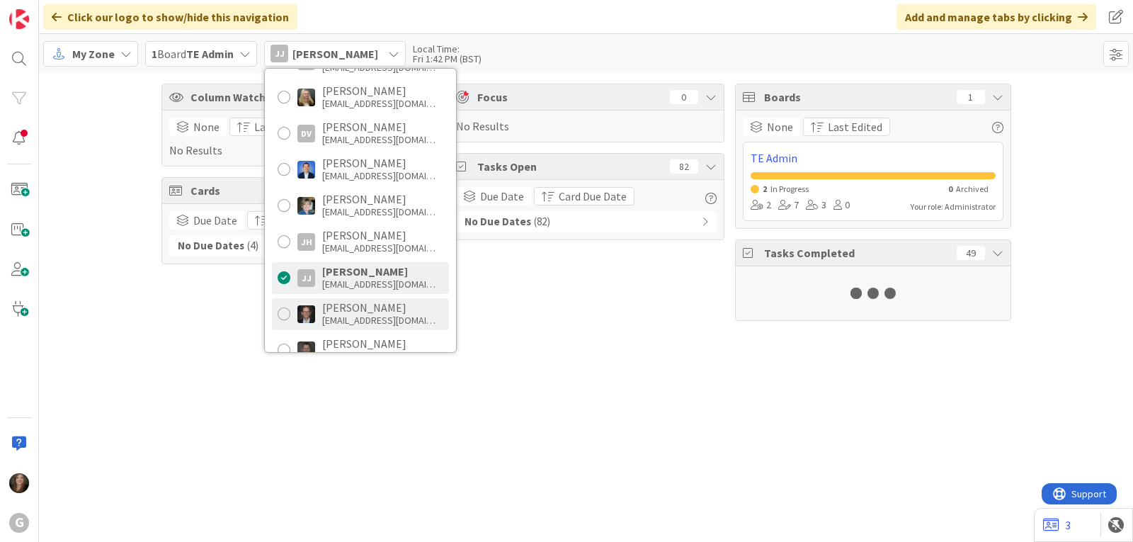
click at [287, 316] on div at bounding box center [284, 313] width 13 height 13
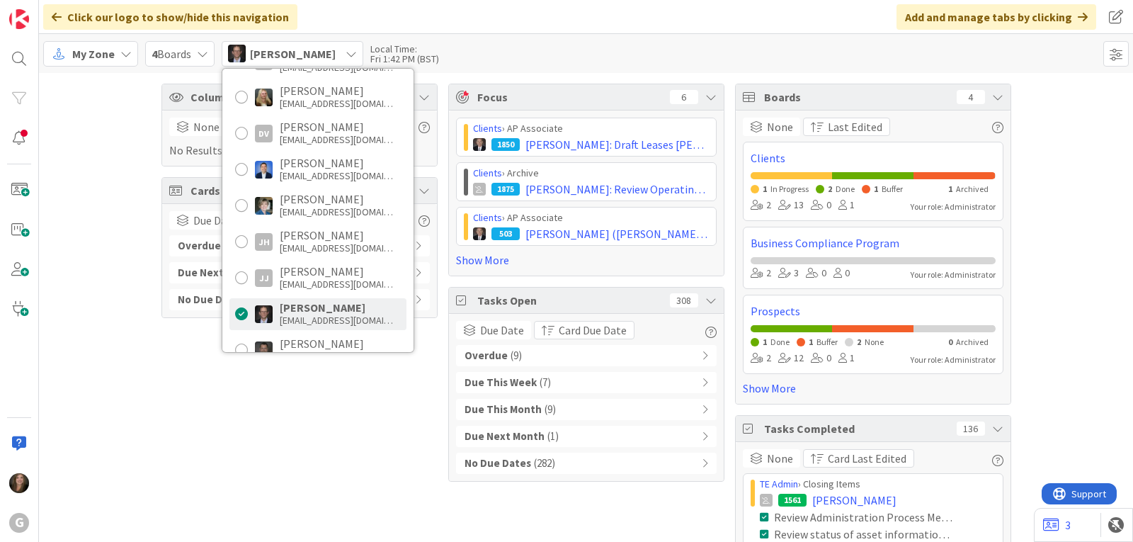
click at [530, 350] on div "Overdue ( 9 )" at bounding box center [586, 355] width 261 height 21
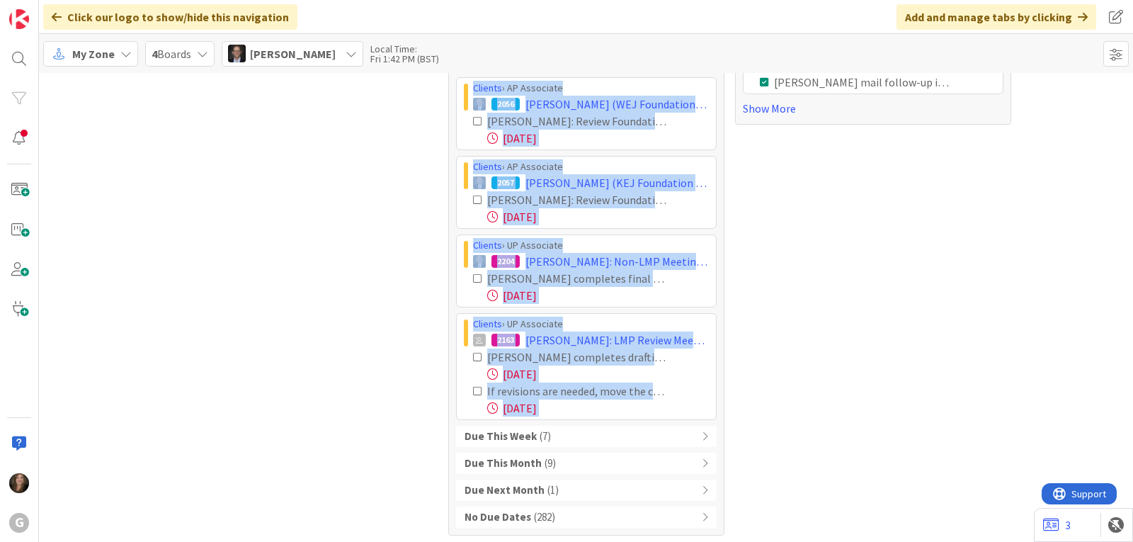
scroll to position [613, 0]
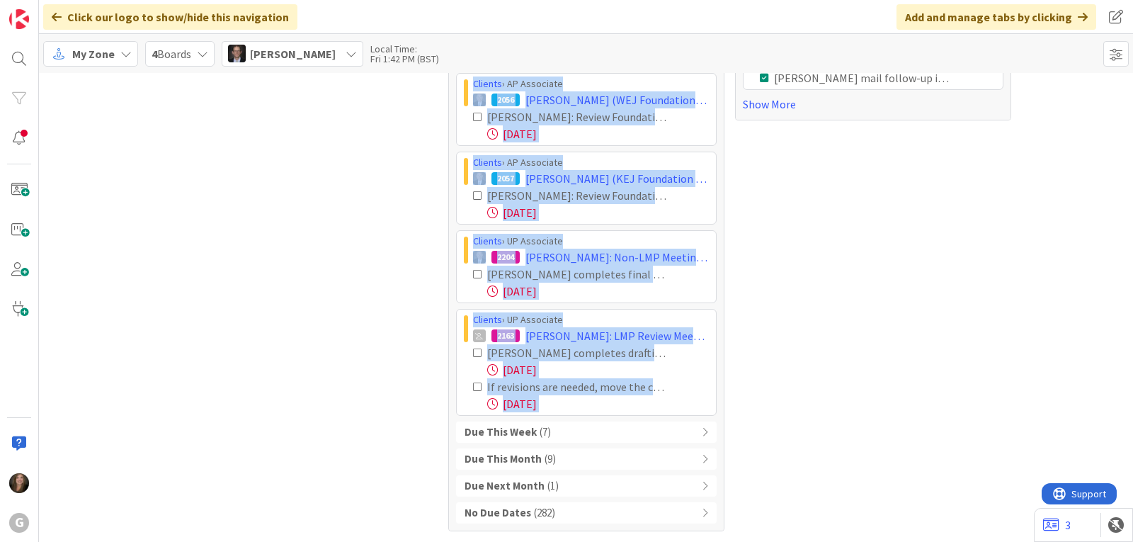
drag, startPoint x: 464, startPoint y: 98, endPoint x: 694, endPoint y: 417, distance: 392.6
click at [694, 417] on div "Overdue ( 9 ) Clients › AP Associate 2068 [PERSON_NAME] and [PERSON_NAME]: AP S…" at bounding box center [586, 127] width 261 height 791
copy div "Loremip › DO Sitametco 5948 Adipisc, Elit sed Doeiusm: TE Incididun Utla Etdo M…"
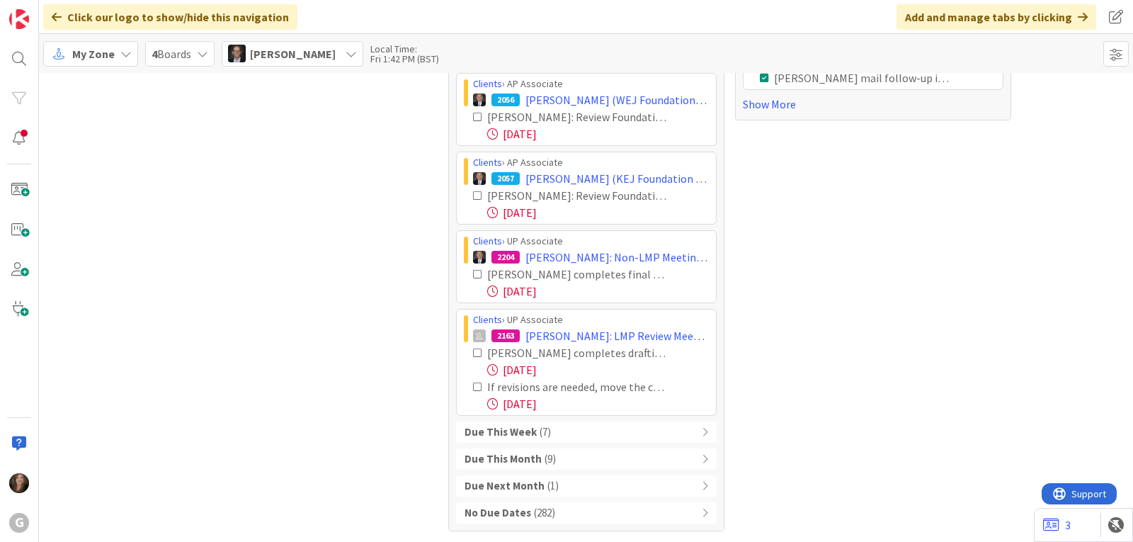
click at [287, 59] on span "[PERSON_NAME]" at bounding box center [293, 53] width 86 height 17
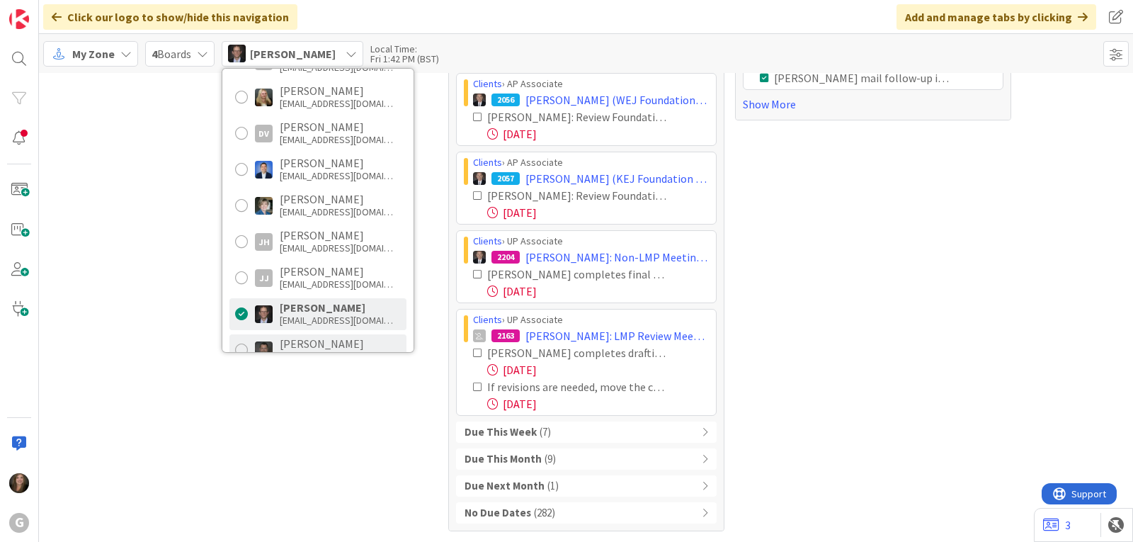
click at [300, 349] on div "[PERSON_NAME]" at bounding box center [336, 343] width 113 height 13
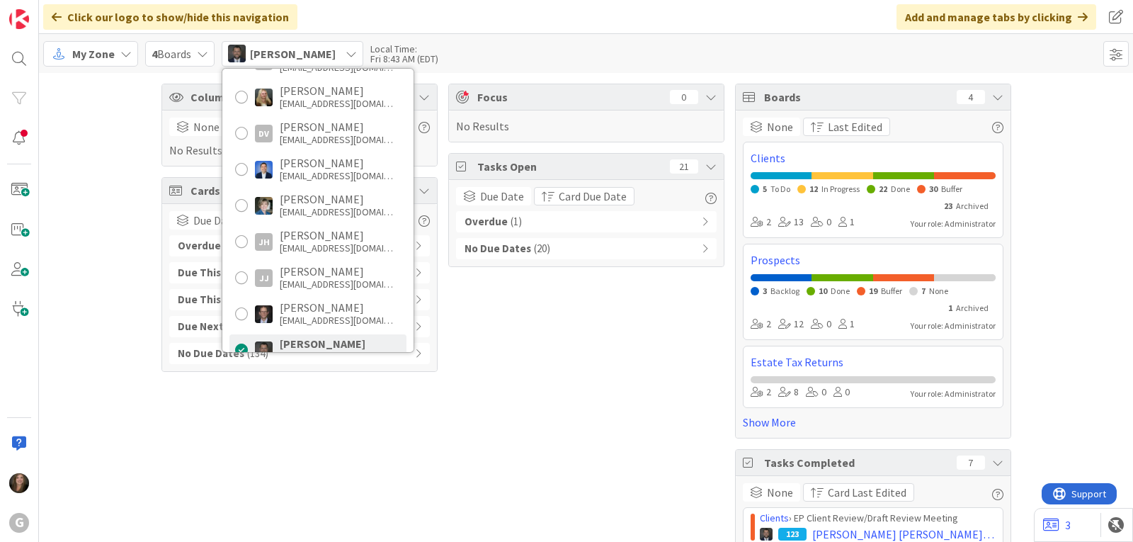
click at [543, 227] on div "Overdue ( 1 )" at bounding box center [586, 221] width 261 height 21
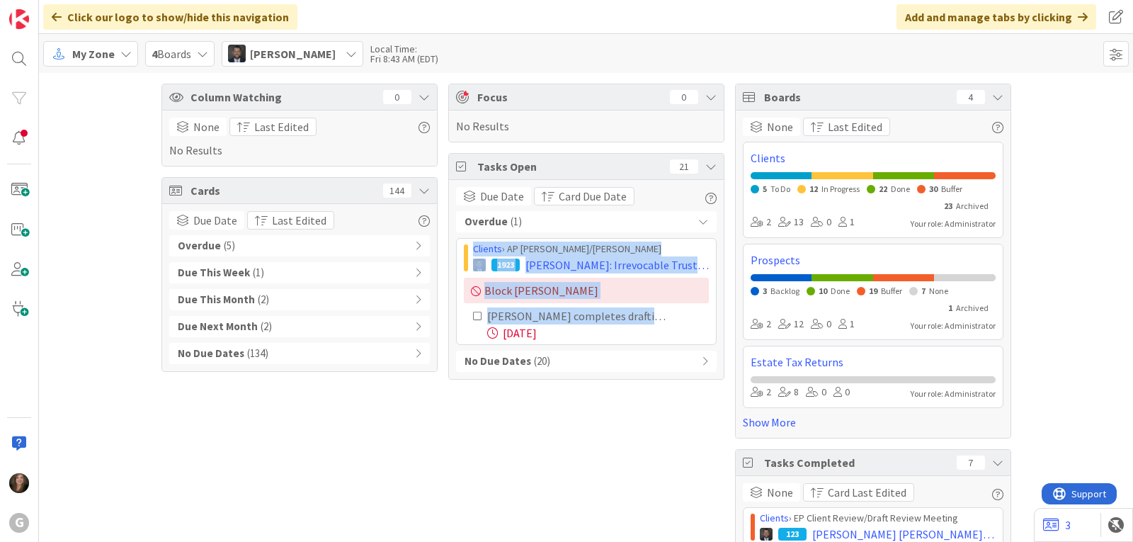
drag, startPoint x: 565, startPoint y: 330, endPoint x: 446, endPoint y: 247, distance: 144.9
click at [449, 247] on div "Due Date Card Due Date Overdue ( 1 ) Clients › AP [PERSON_NAME]/[PERSON_NAME] 1…" at bounding box center [586, 279] width 275 height 199
click at [450, 249] on div "Due Date Card Due Date Overdue ( 1 ) Clients › AP [PERSON_NAME]/[PERSON_NAME] 1…" at bounding box center [586, 279] width 275 height 199
drag, startPoint x: 452, startPoint y: 246, endPoint x: 620, endPoint y: 348, distance: 196.3
click at [620, 348] on div "Overdue ( 1 ) Clients › AP [PERSON_NAME]/[PERSON_NAME] 1923 [PERSON_NAME]: Irre…" at bounding box center [586, 291] width 261 height 161
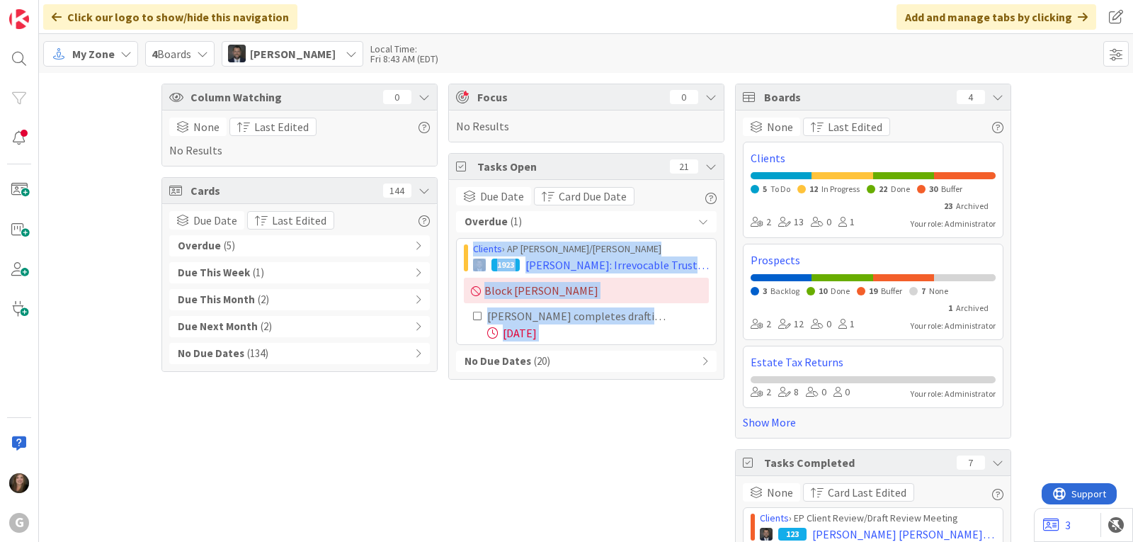
copy div "Clients › AP [PERSON_NAME]/[PERSON_NAME] 1923 [PERSON_NAME]: Irrevocable Trust …"
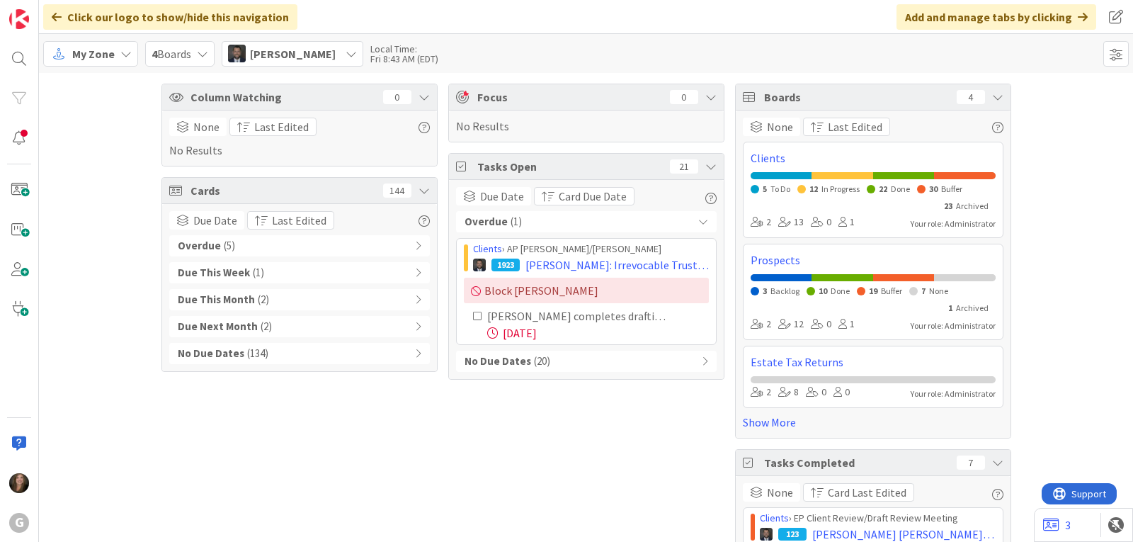
click at [314, 57] on span "[PERSON_NAME]" at bounding box center [293, 53] width 86 height 17
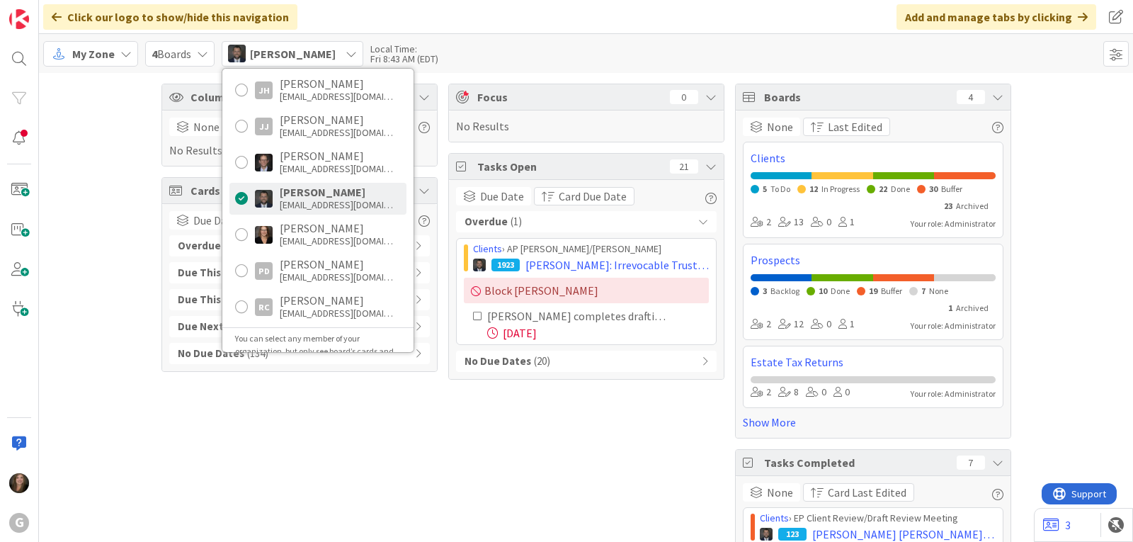
scroll to position [531, 0]
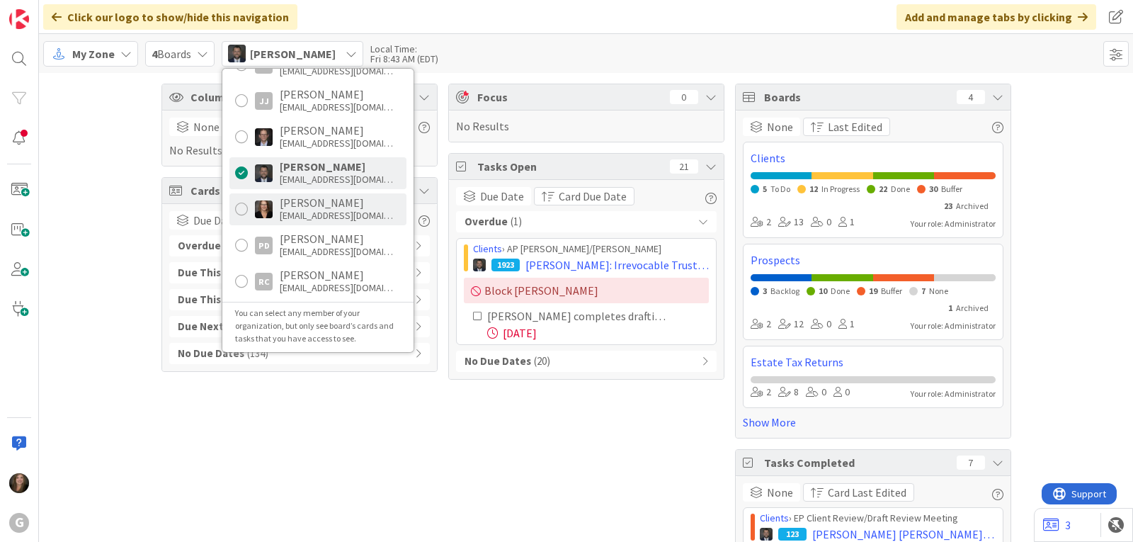
click at [293, 208] on div "[PERSON_NAME]" at bounding box center [336, 202] width 113 height 13
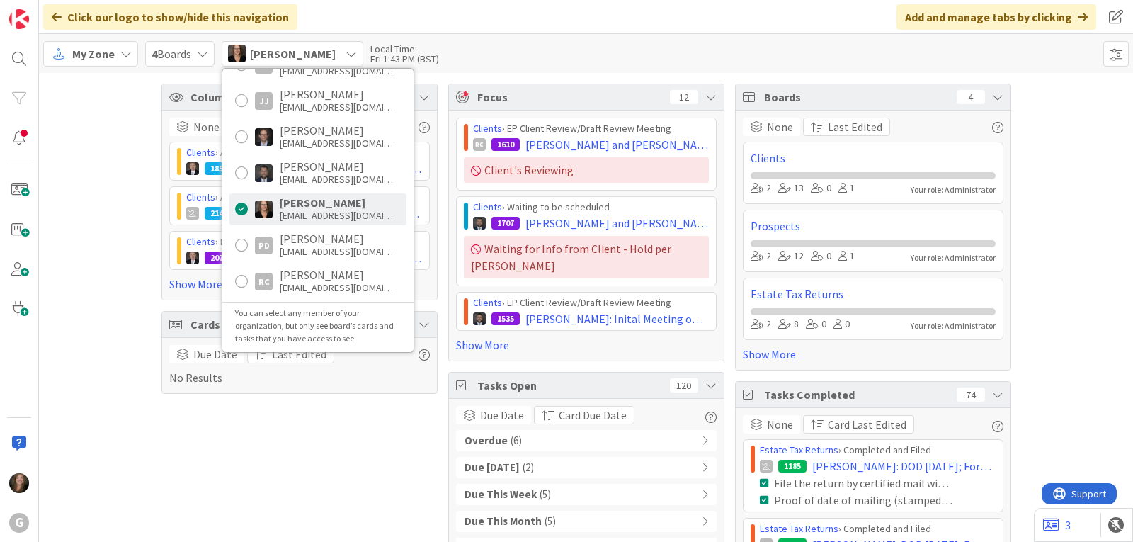
click at [525, 430] on div "Overdue ( 6 )" at bounding box center [586, 440] width 261 height 21
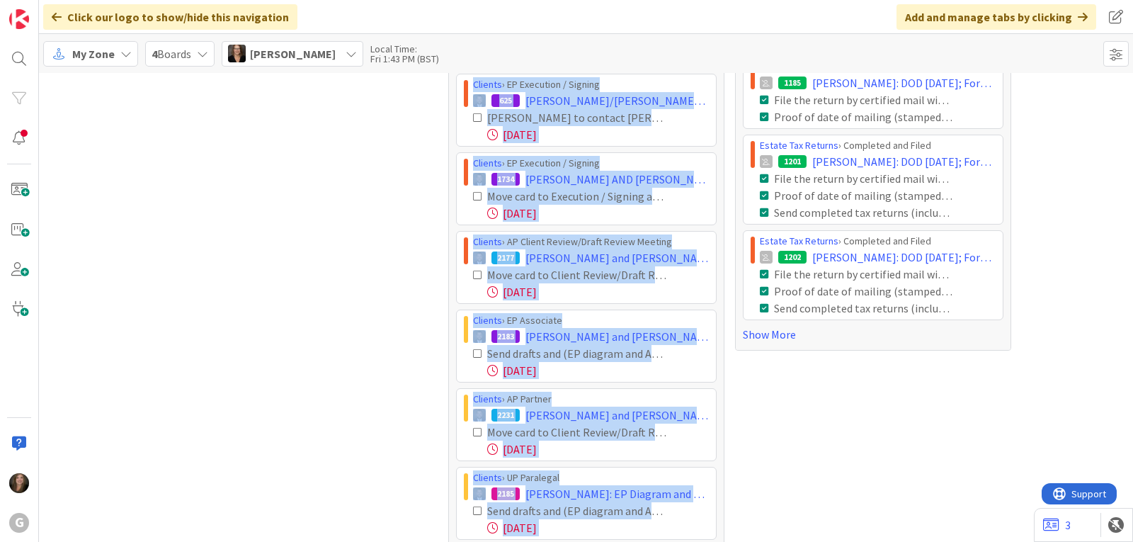
scroll to position [405, 0]
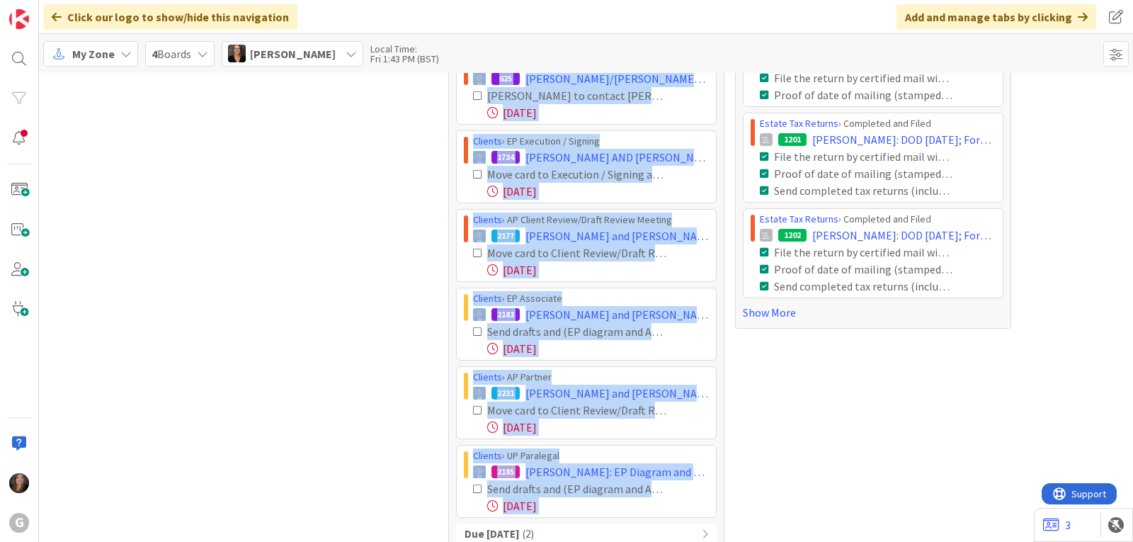
drag, startPoint x: 453, startPoint y: 231, endPoint x: 627, endPoint y: 522, distance: 338.7
click at [627, 522] on div "Overdue ( 6 ) Clients › EP Execution / Signing 625 [PERSON_NAME]/[PERSON_NAME]:…" at bounding box center [586, 325] width 261 height 600
copy div "Loremip › DO Sitametco / Adipisc 864 Elits, Doeiusm/Tempor Incidid: Utlab - etd…"
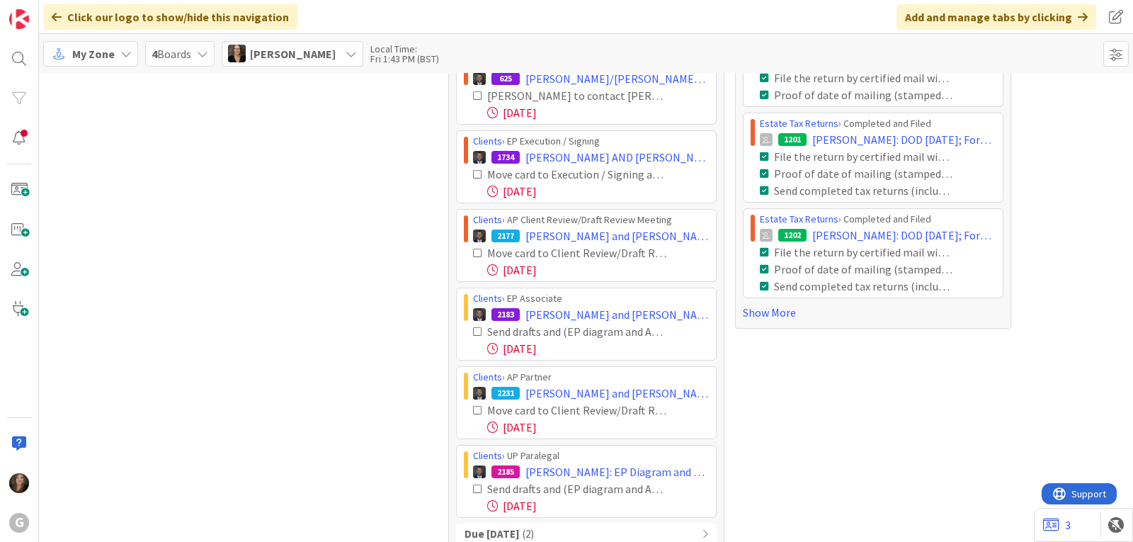
click at [283, 57] on span "[PERSON_NAME]" at bounding box center [293, 53] width 86 height 17
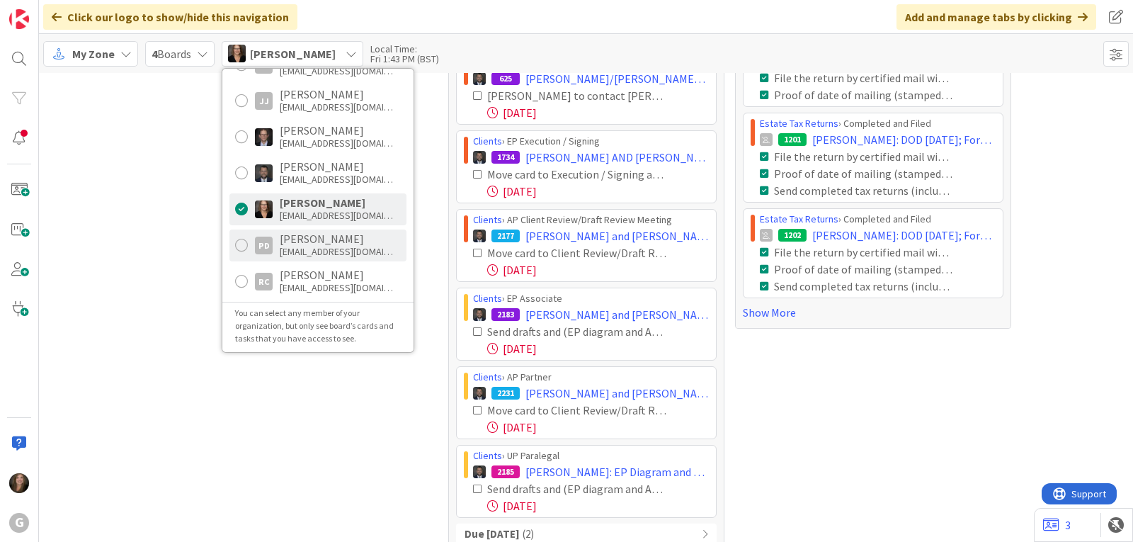
click at [290, 252] on div "[EMAIL_ADDRESS][DOMAIN_NAME]" at bounding box center [336, 251] width 113 height 13
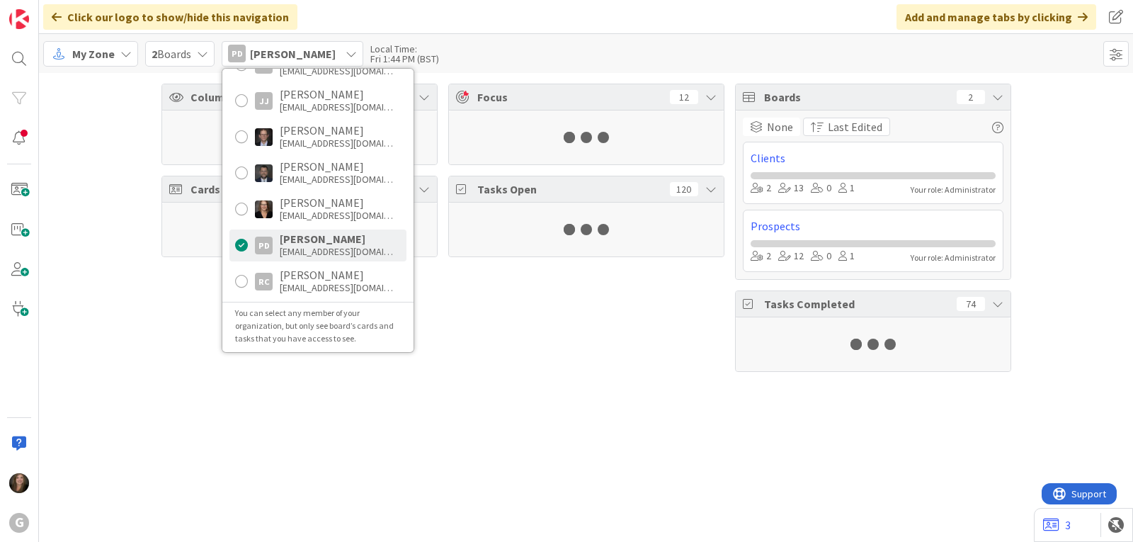
scroll to position [0, 0]
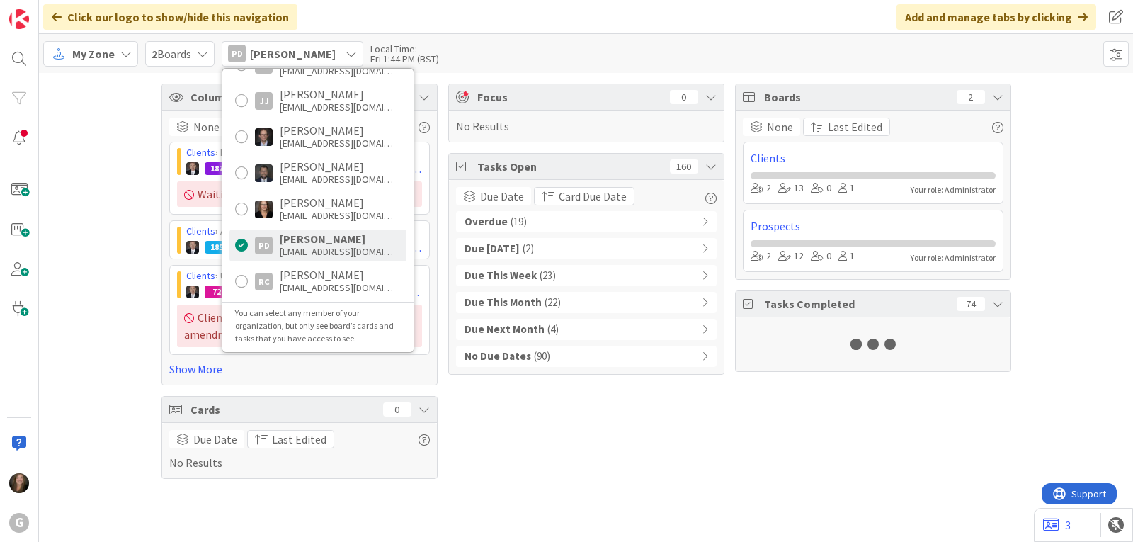
click at [503, 225] on b "Overdue" at bounding box center [485, 222] width 43 height 16
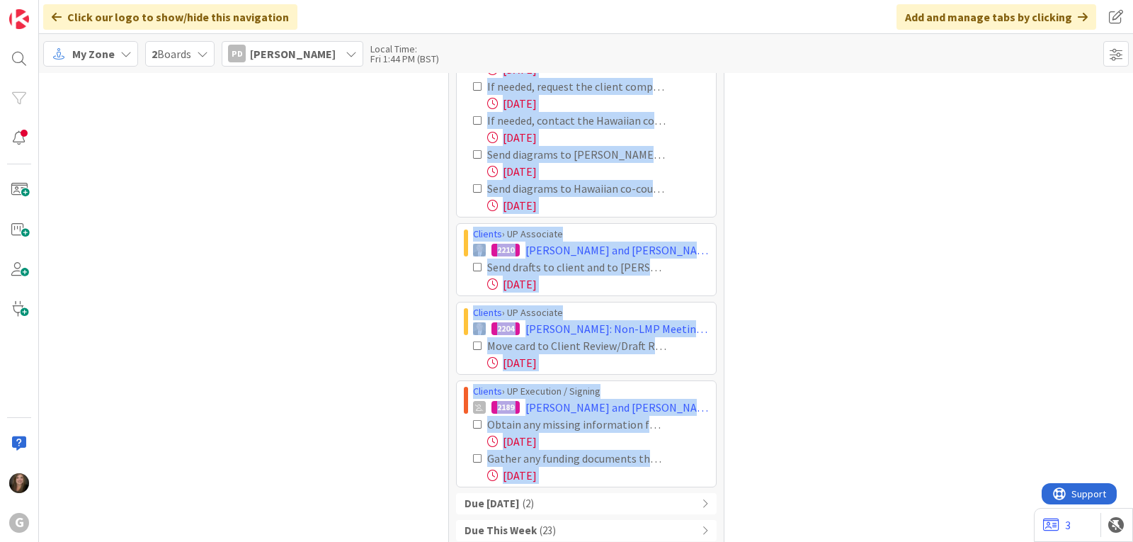
scroll to position [1092, 0]
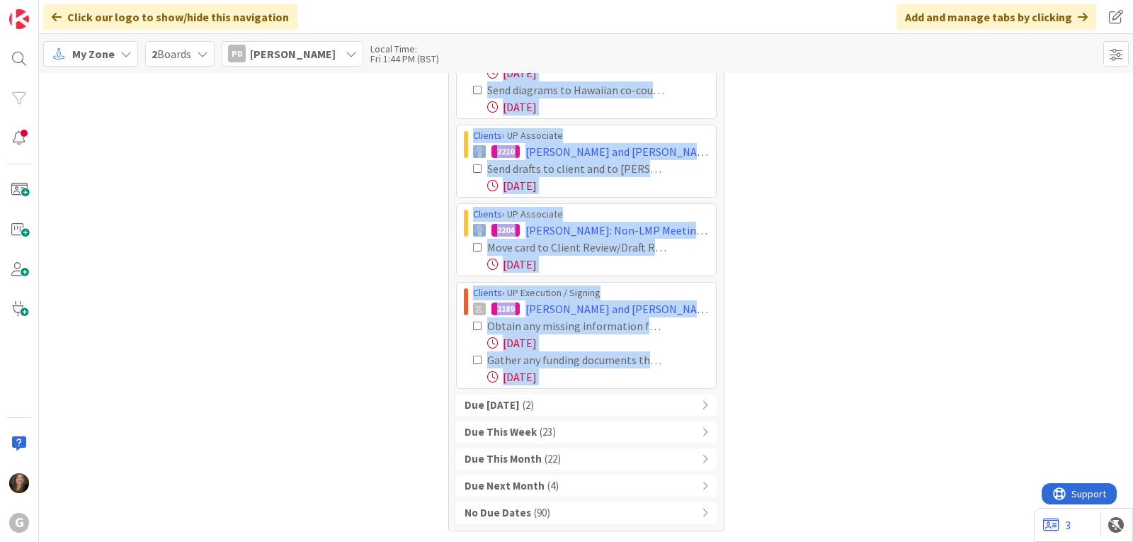
drag, startPoint x: 455, startPoint y: 248, endPoint x: 680, endPoint y: 389, distance: 265.6
copy div "Loremip › DO Sitamet 7309 Consect, Adipis eli Seddoe: Tempor Inci Utlab Etdol M…"
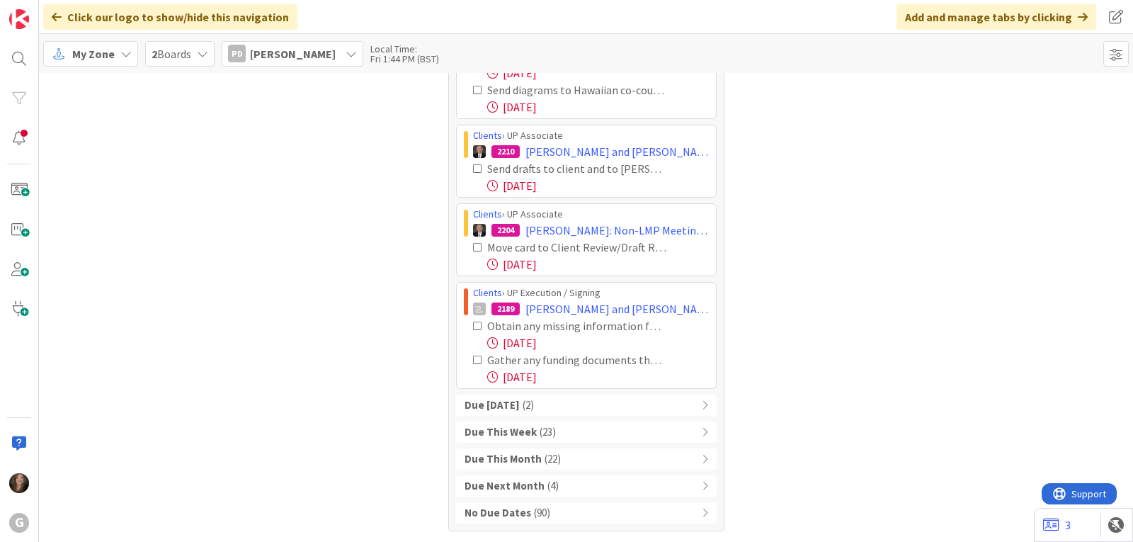
click at [287, 45] on span "[PERSON_NAME]" at bounding box center [293, 53] width 86 height 17
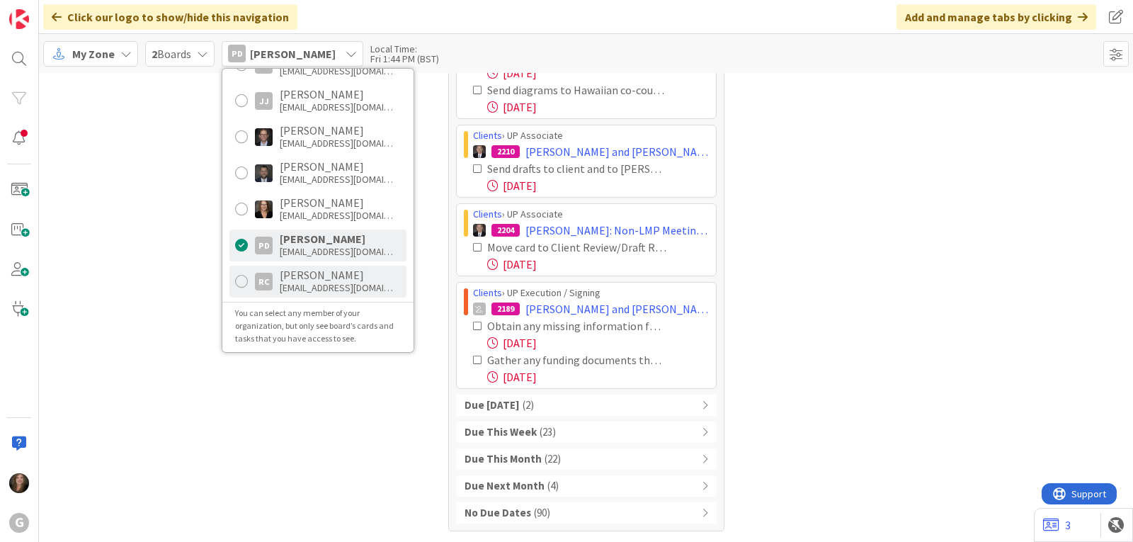
click at [306, 290] on div "[EMAIL_ADDRESS][DOMAIN_NAME]" at bounding box center [336, 287] width 113 height 13
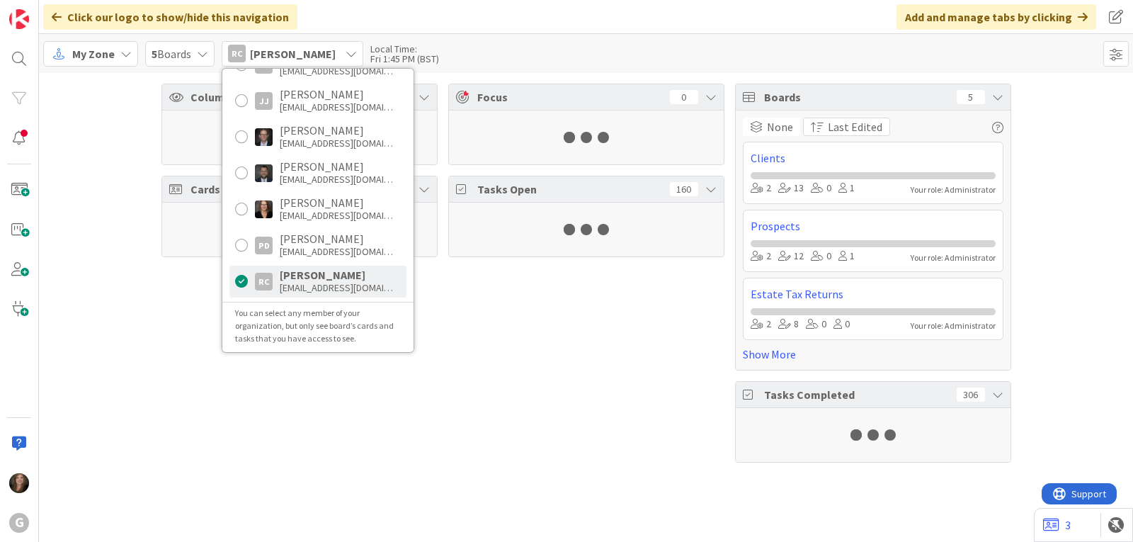
scroll to position [0, 0]
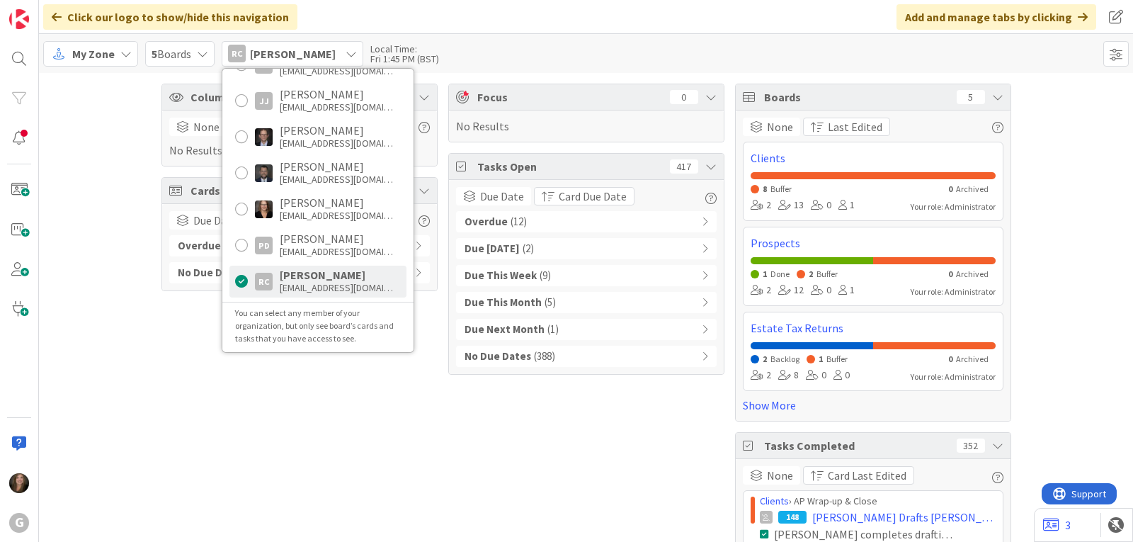
click at [510, 224] on span "( 12 )" at bounding box center [518, 222] width 16 height 16
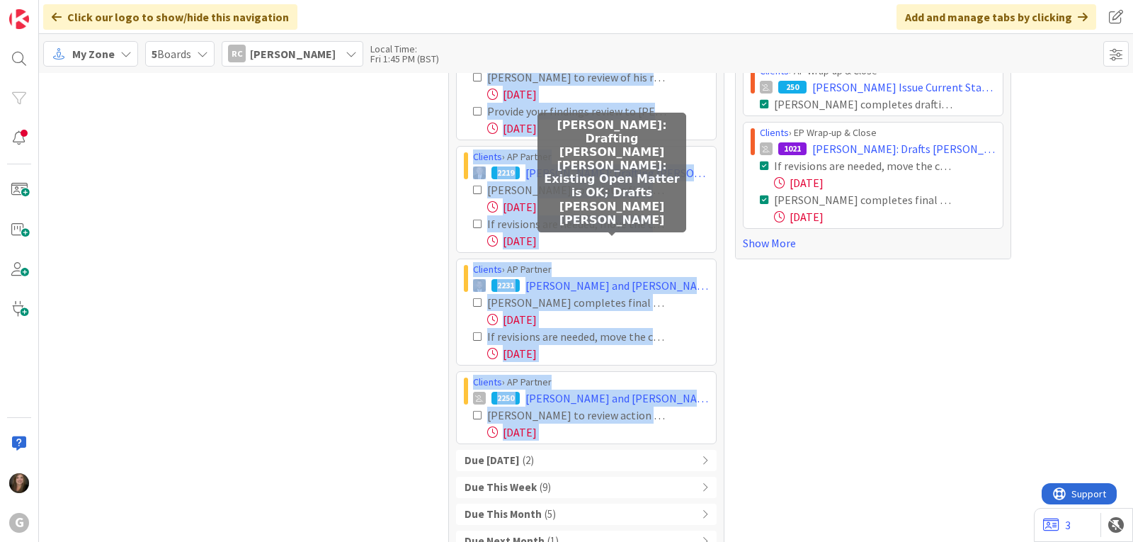
scroll to position [564, 0]
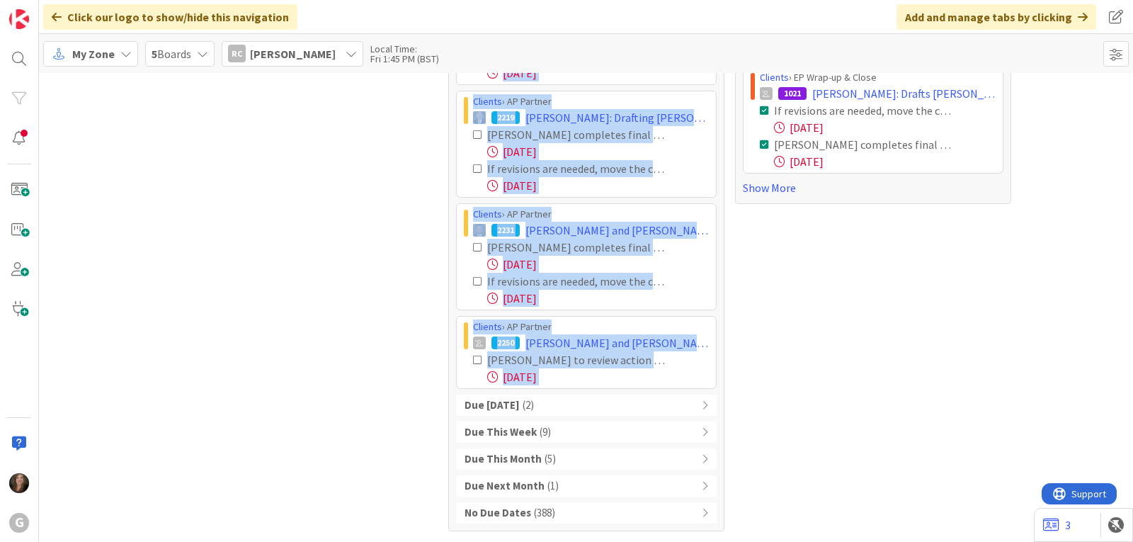
drag, startPoint x: 458, startPoint y: 251, endPoint x: 690, endPoint y: 391, distance: 270.6
click at [690, 391] on div "Overdue ( 12 ) Clients › EP Partner 444 Prepare [US_STATE] Will-Based Ancillary…" at bounding box center [586, 85] width 261 height 876
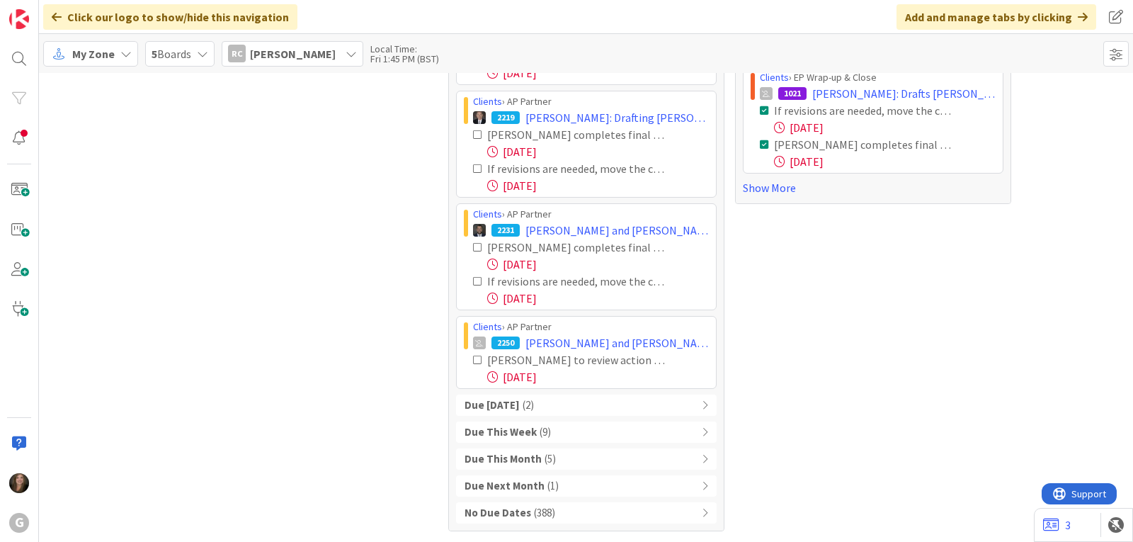
click at [308, 64] on div "RC [PERSON_NAME]" at bounding box center [293, 53] width 142 height 25
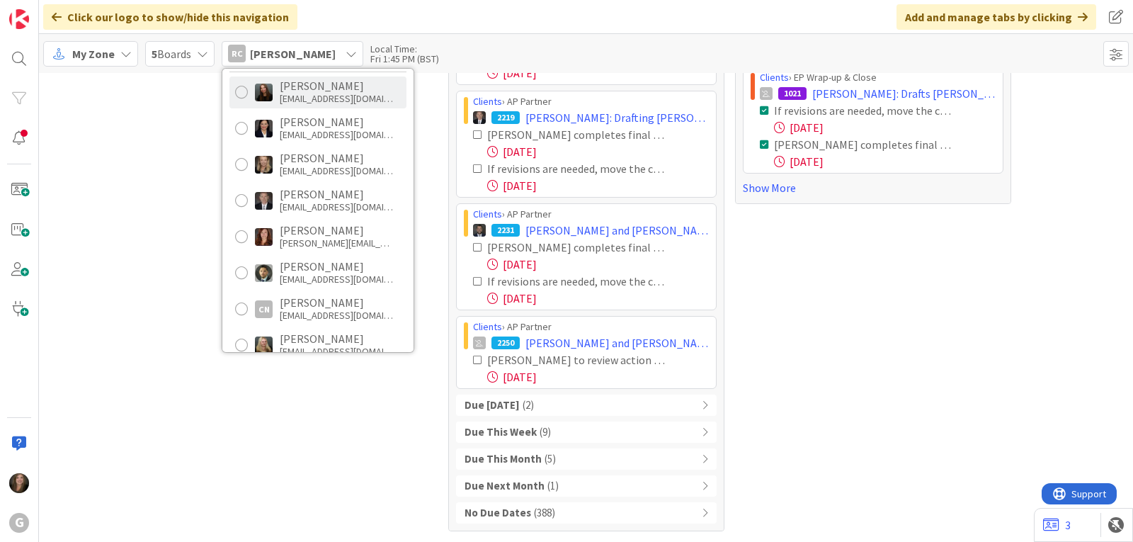
scroll to position [0, 0]
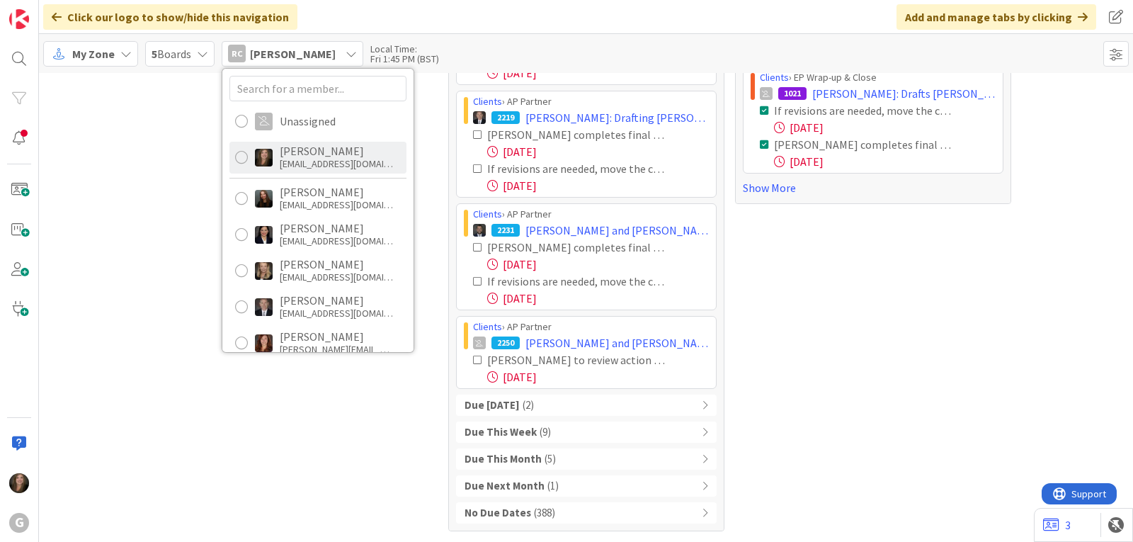
click at [307, 161] on div "[EMAIL_ADDRESS][DOMAIN_NAME]" at bounding box center [336, 163] width 113 height 13
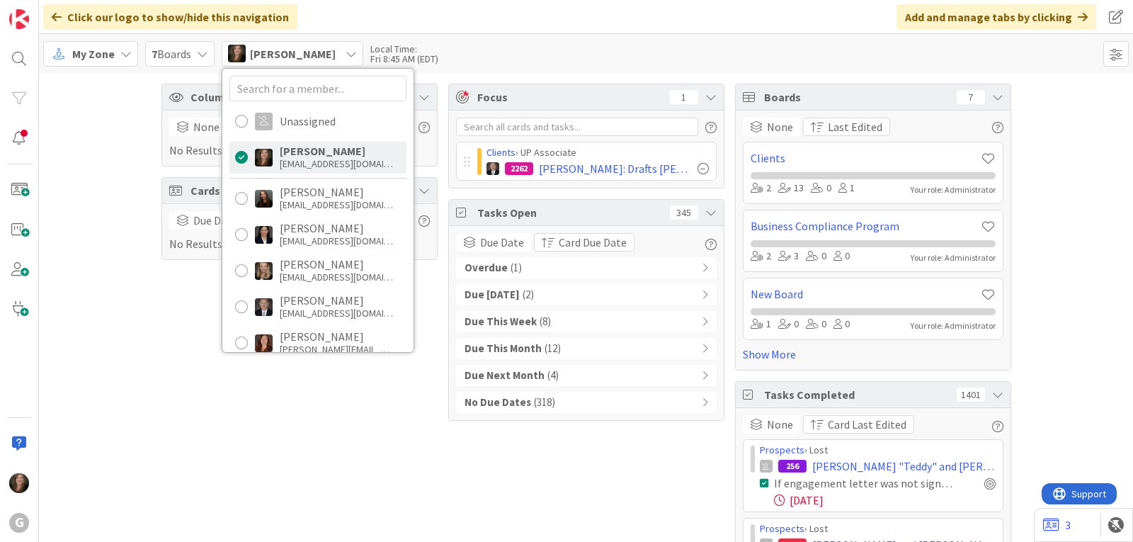
click at [513, 270] on span "( 1 )" at bounding box center [515, 268] width 11 height 16
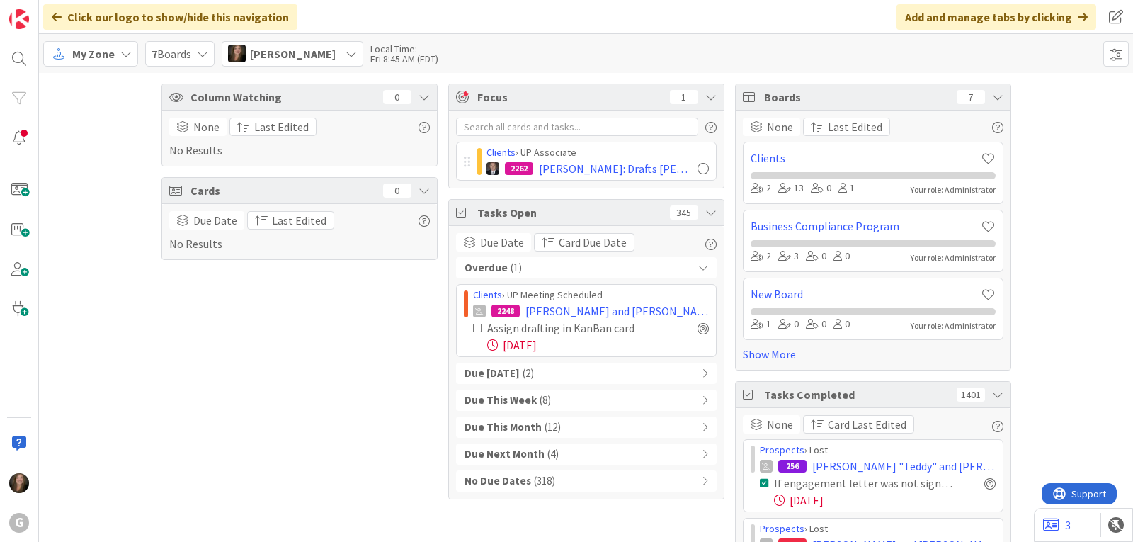
click at [348, 55] on icon at bounding box center [350, 53] width 11 height 11
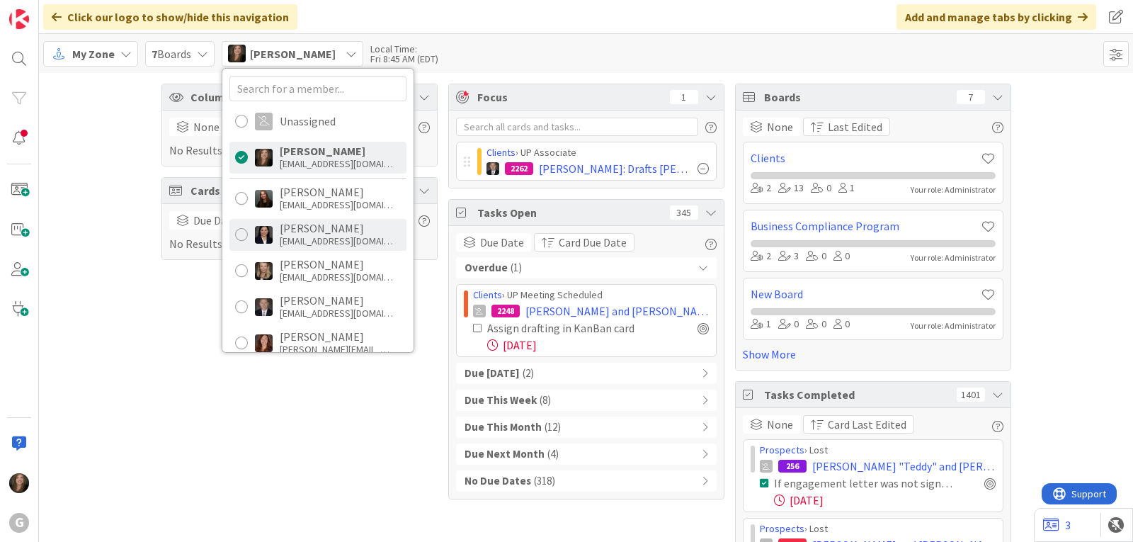
click at [350, 229] on div "[PERSON_NAME]" at bounding box center [336, 228] width 113 height 13
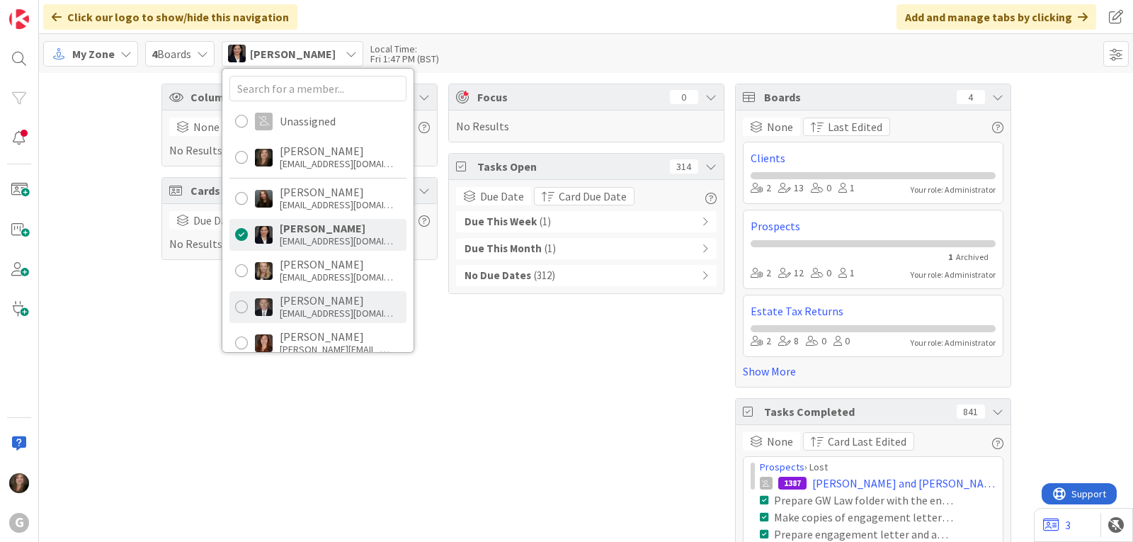
click at [350, 310] on div "[EMAIL_ADDRESS][DOMAIN_NAME]" at bounding box center [336, 313] width 113 height 13
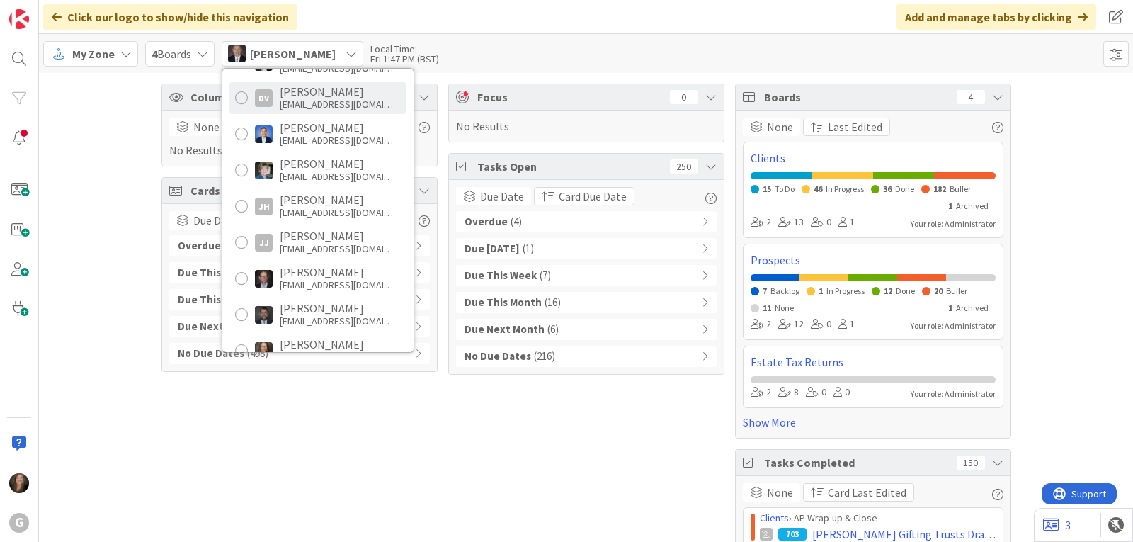
scroll to position [460, 0]
